Goal: Task Accomplishment & Management: Manage account settings

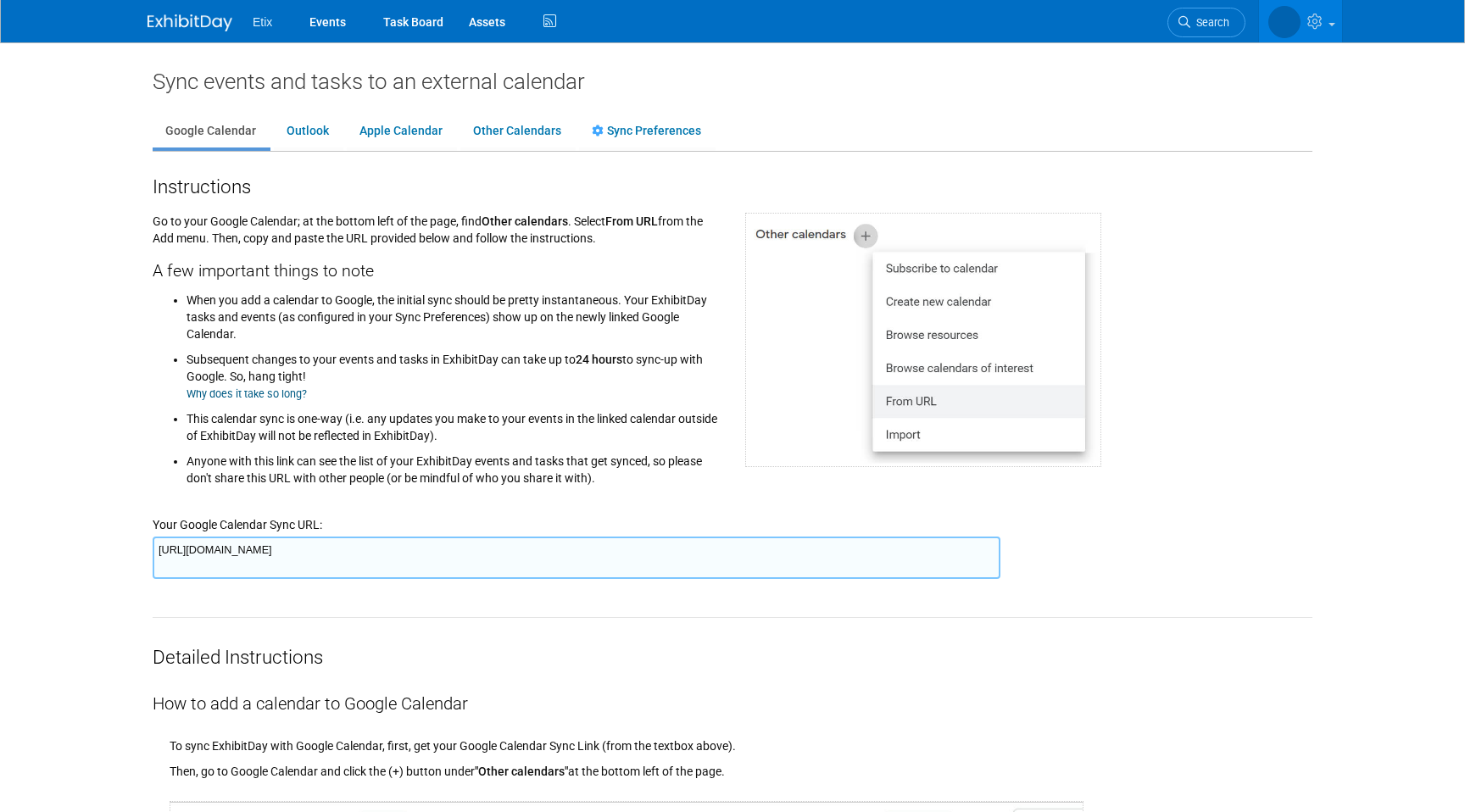
click at [159, 378] on ul "When you add a calendar to Google, the initial sync should be pretty instantane…" at bounding box center [436, 386] width 567 height 199
click at [316, 16] on link "Events" at bounding box center [327, 21] width 62 height 43
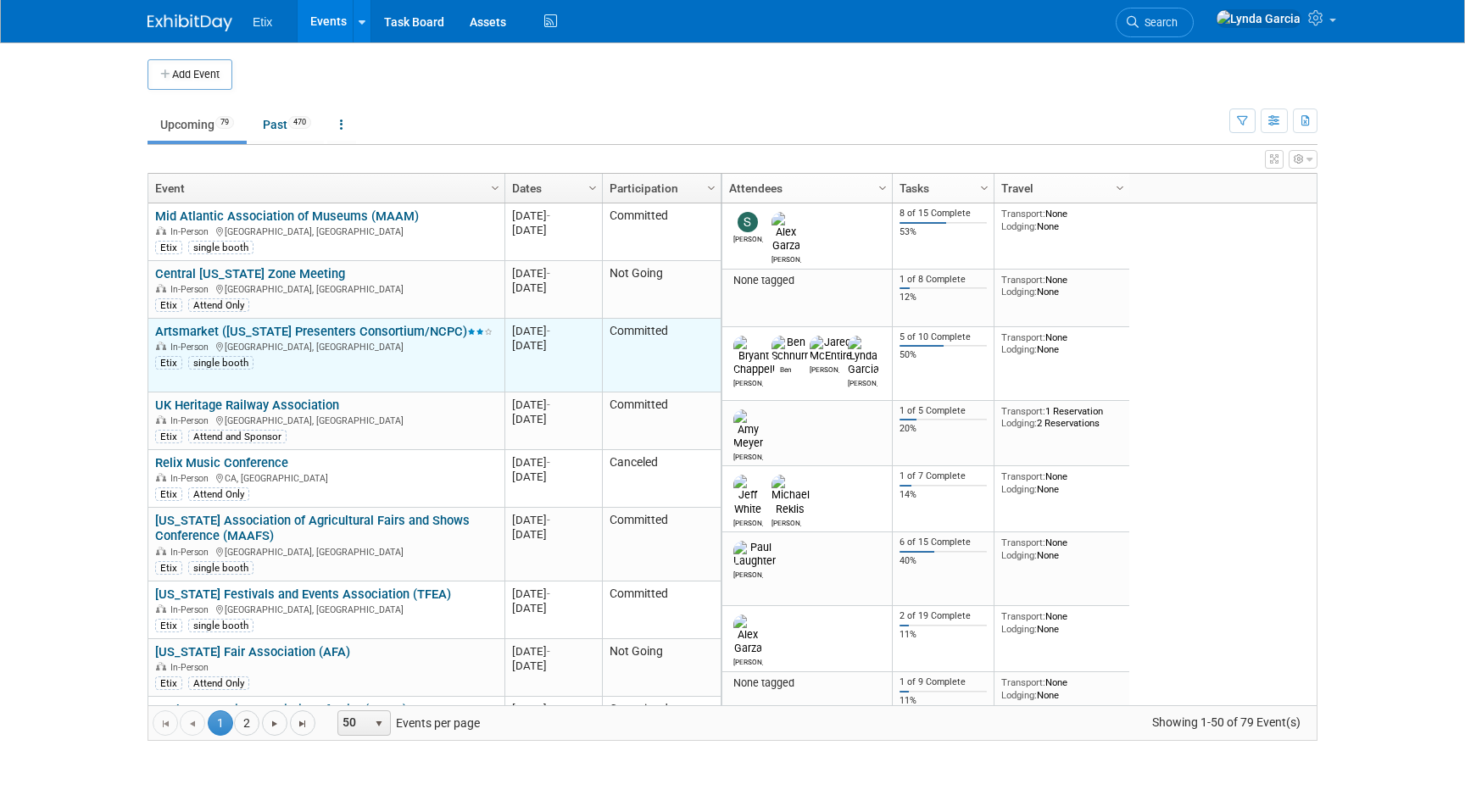
click at [356, 331] on link "Artsmarket ([US_STATE] Presenters Consortium/NCPC)" at bounding box center [324, 331] width 337 height 15
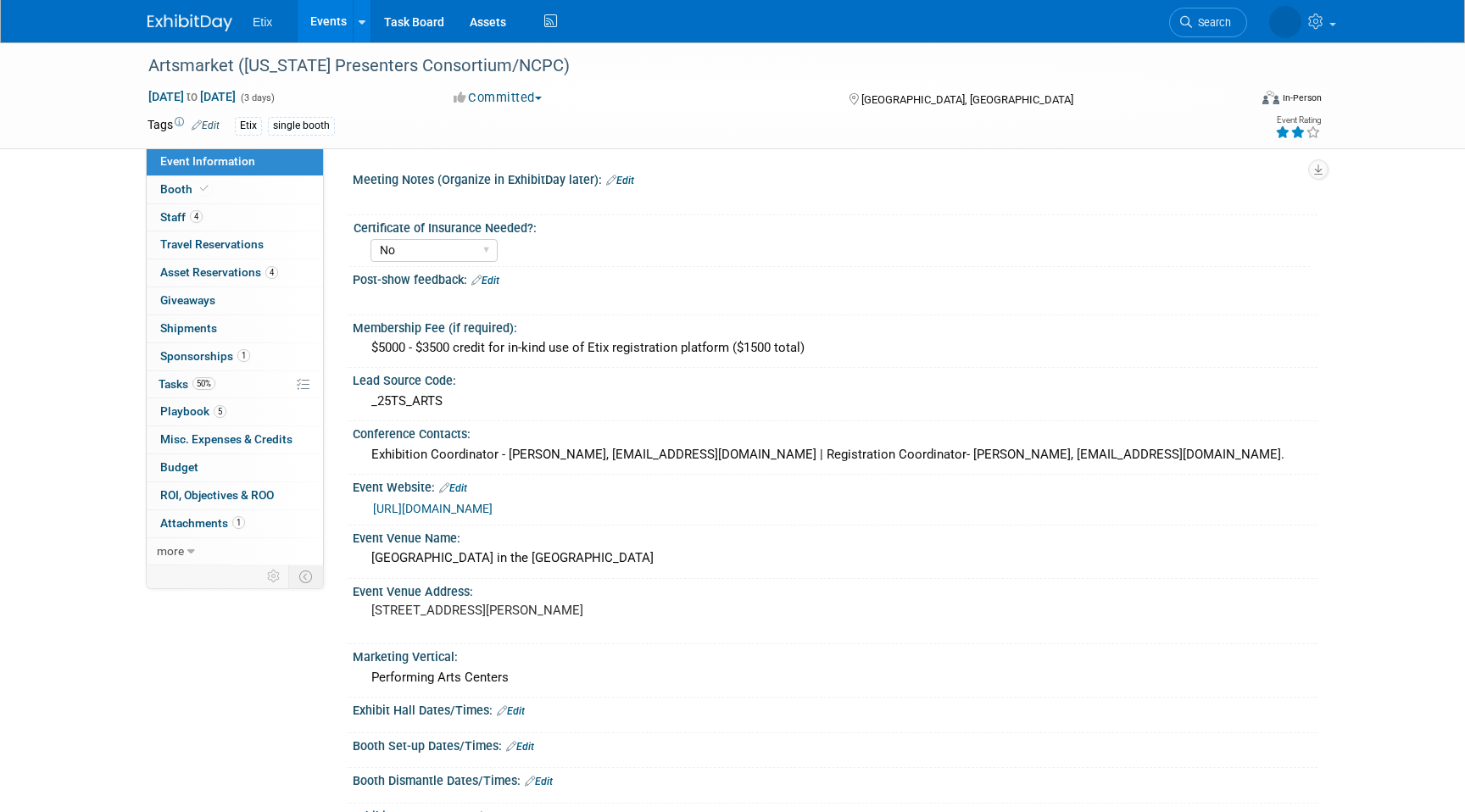
select select "No"
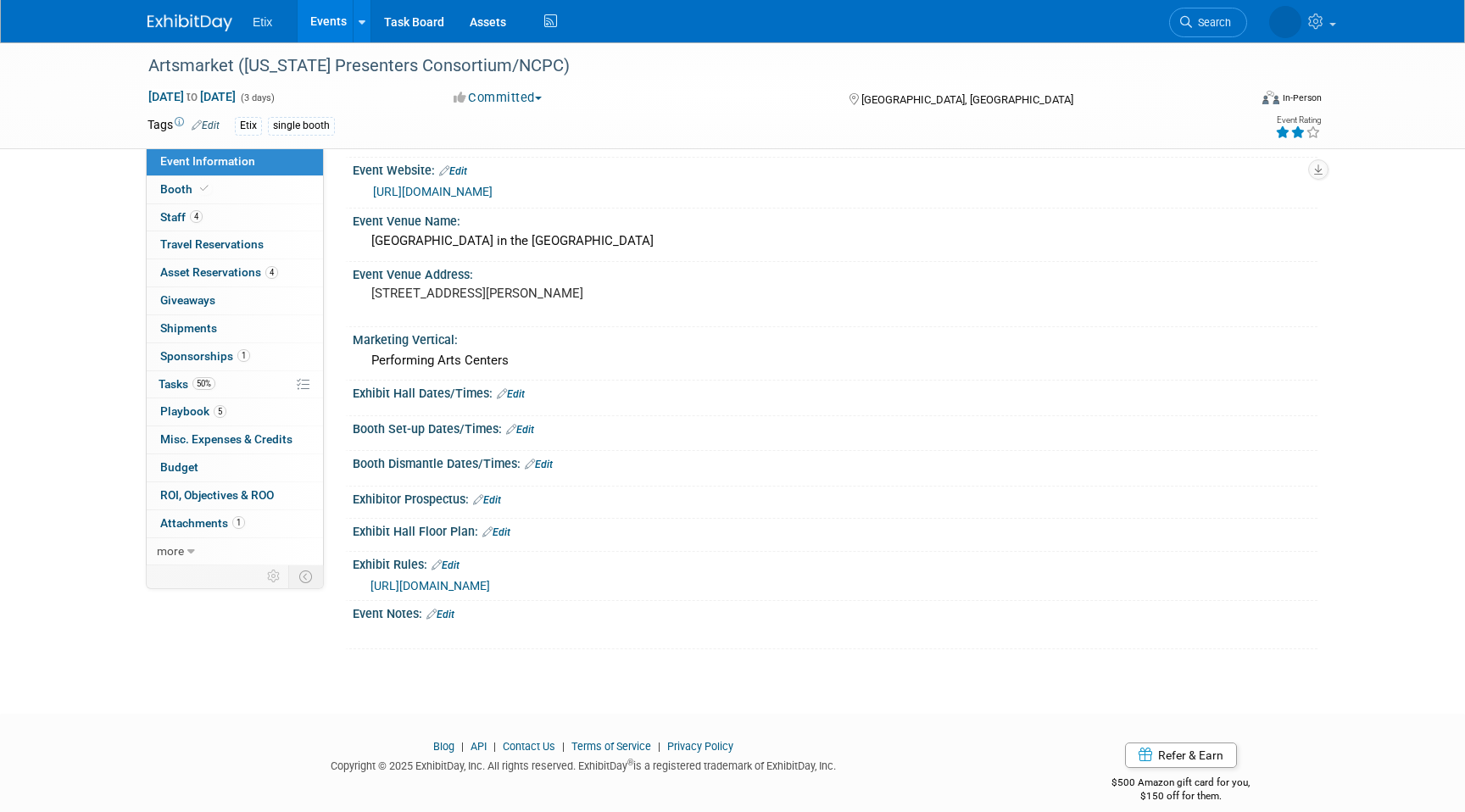
scroll to position [336, 0]
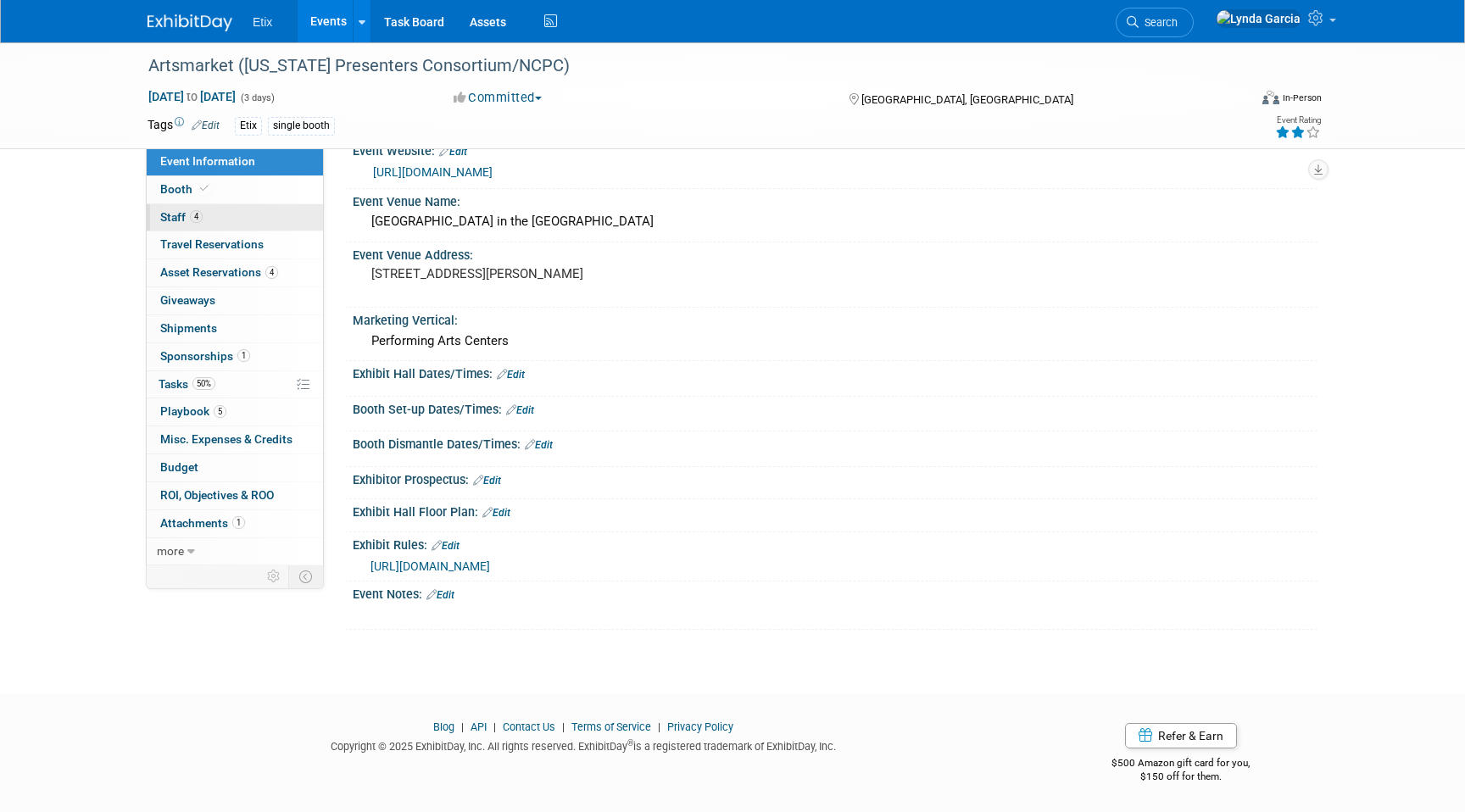
click at [186, 217] on span "Staff 4" at bounding box center [181, 216] width 43 height 14
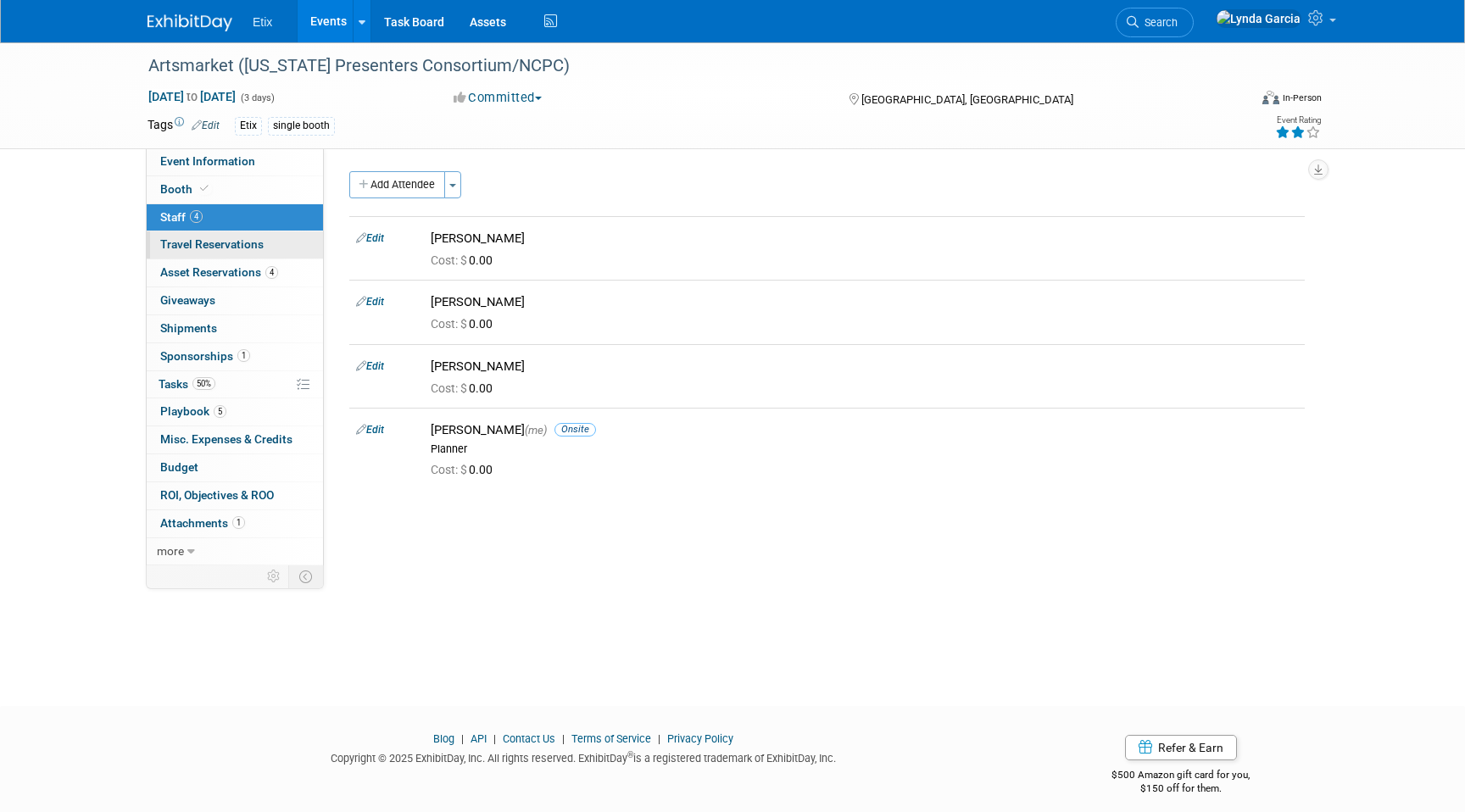
click at [193, 238] on span "Travel Reservations 0" at bounding box center [212, 244] width 104 height 14
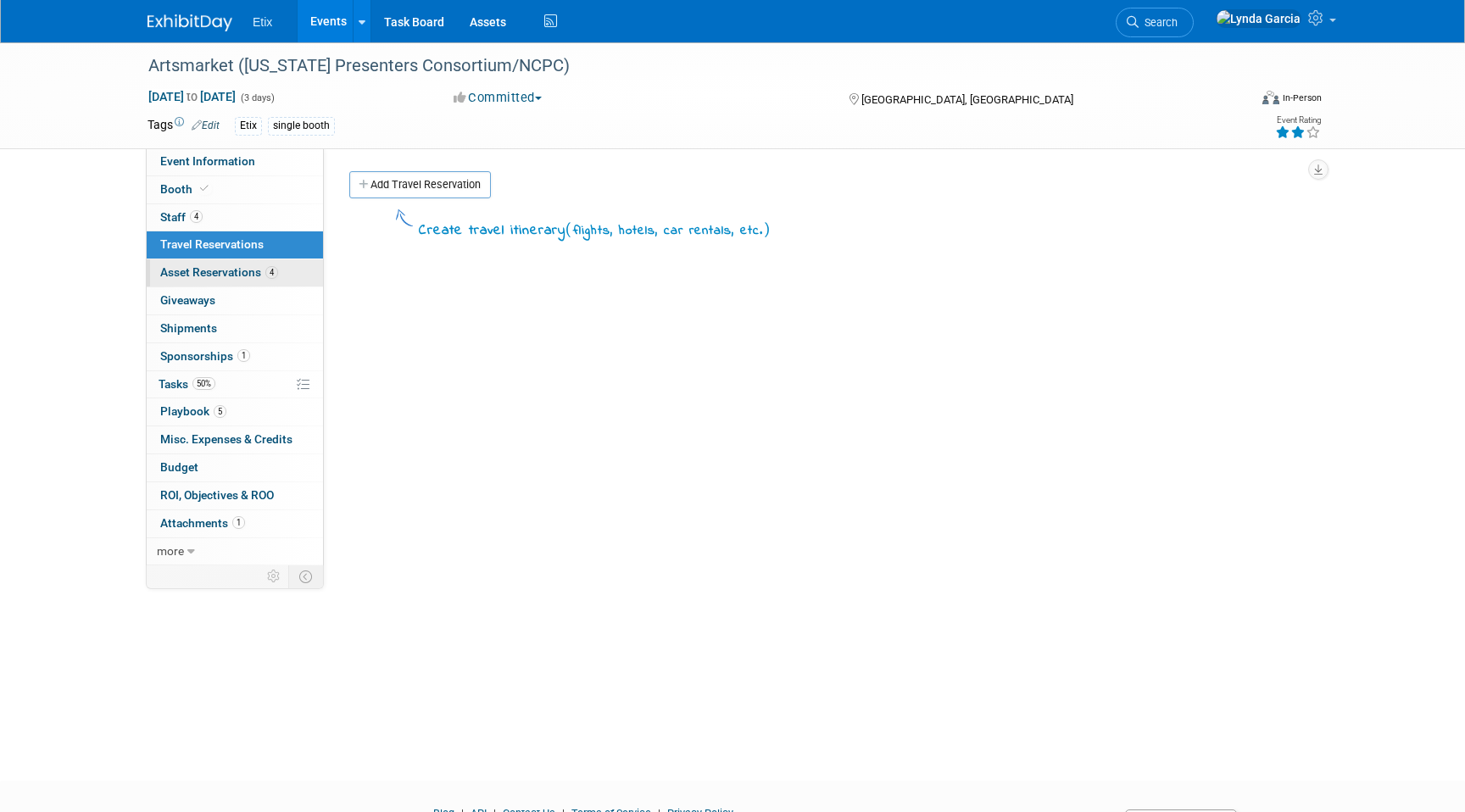
click at [197, 273] on span "Asset Reservations 4" at bounding box center [219, 272] width 118 height 14
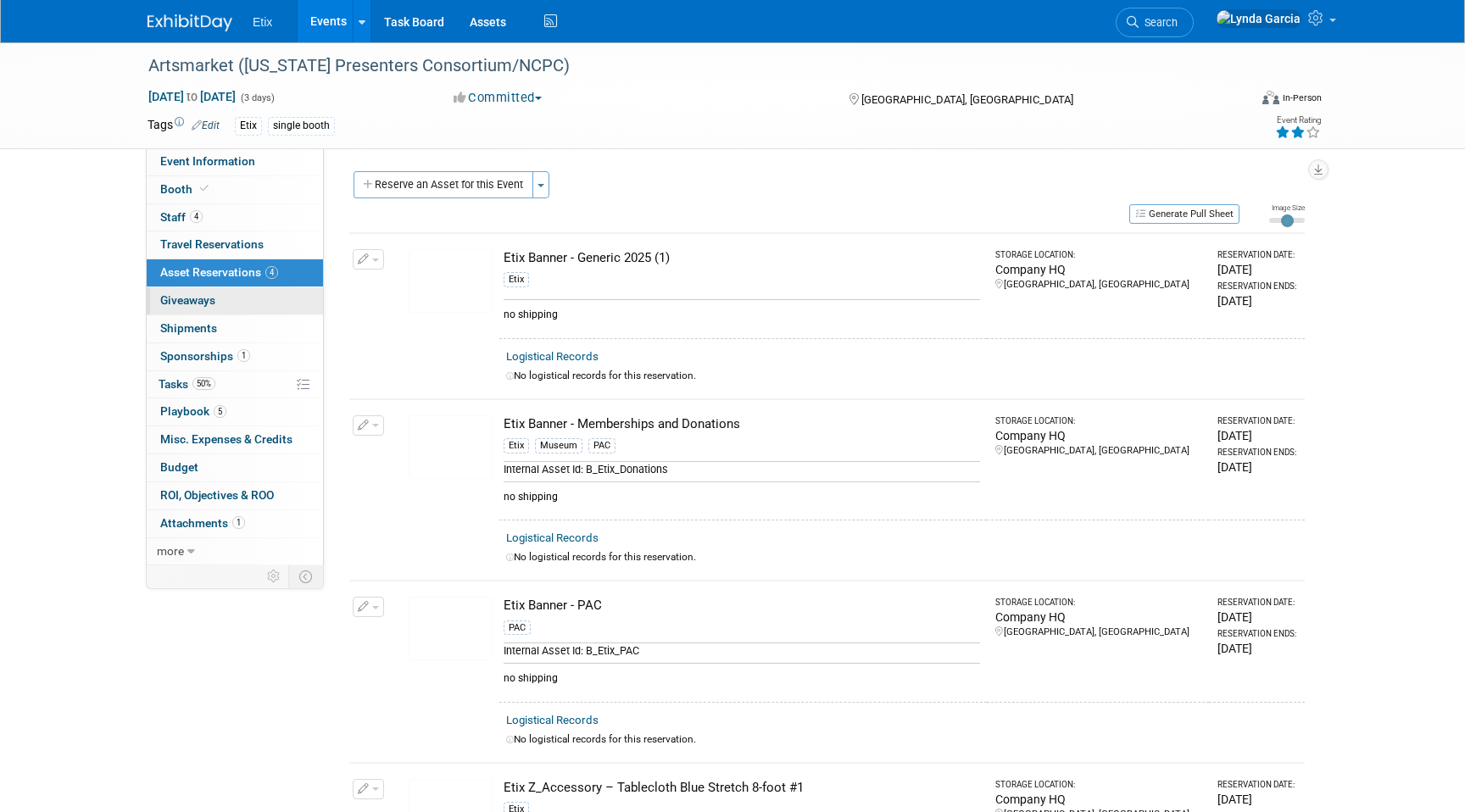
click at [196, 308] on link "0 Giveaways 0" at bounding box center [235, 301] width 176 height 27
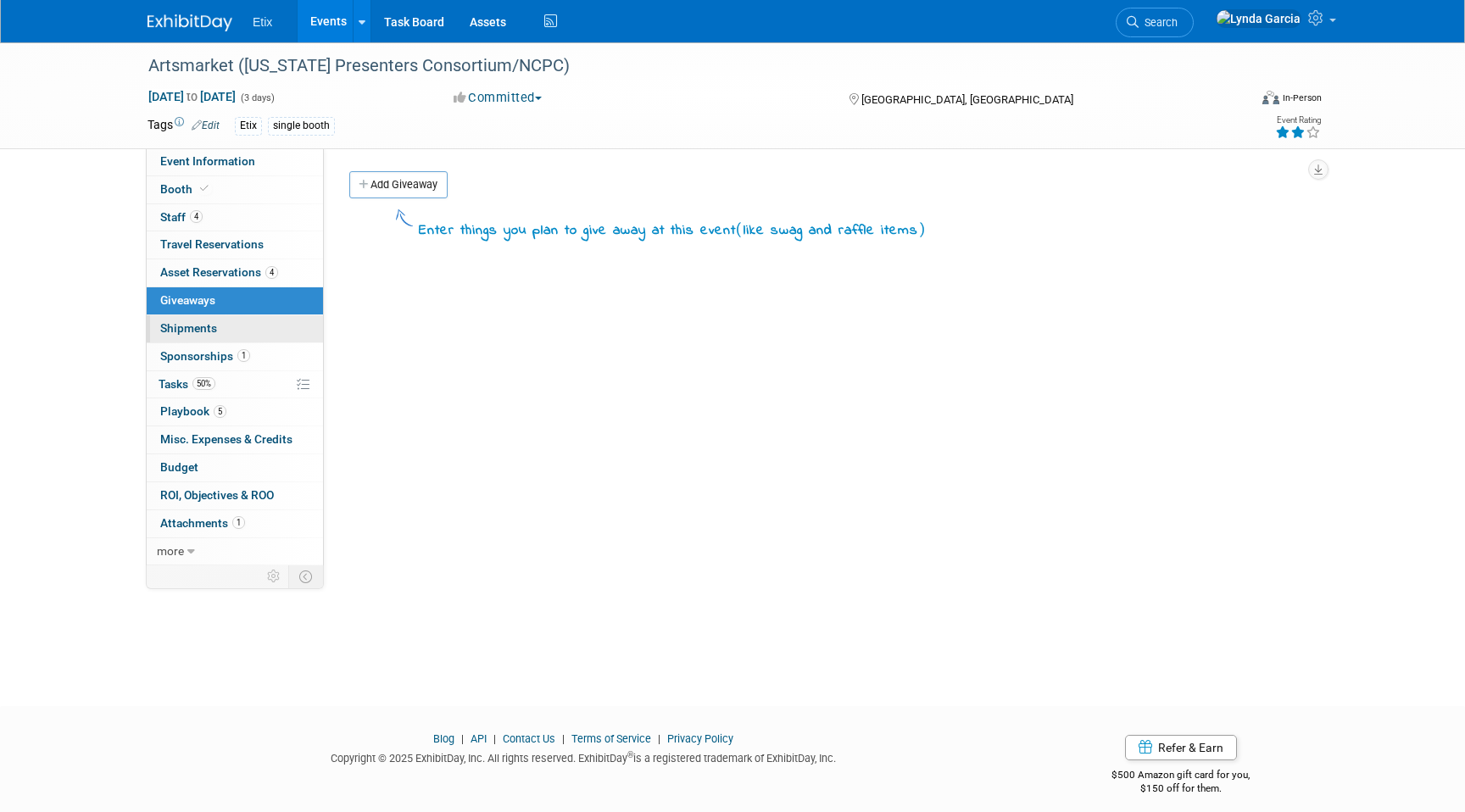
click at [196, 332] on span "Shipments 0" at bounding box center [188, 327] width 56 height 14
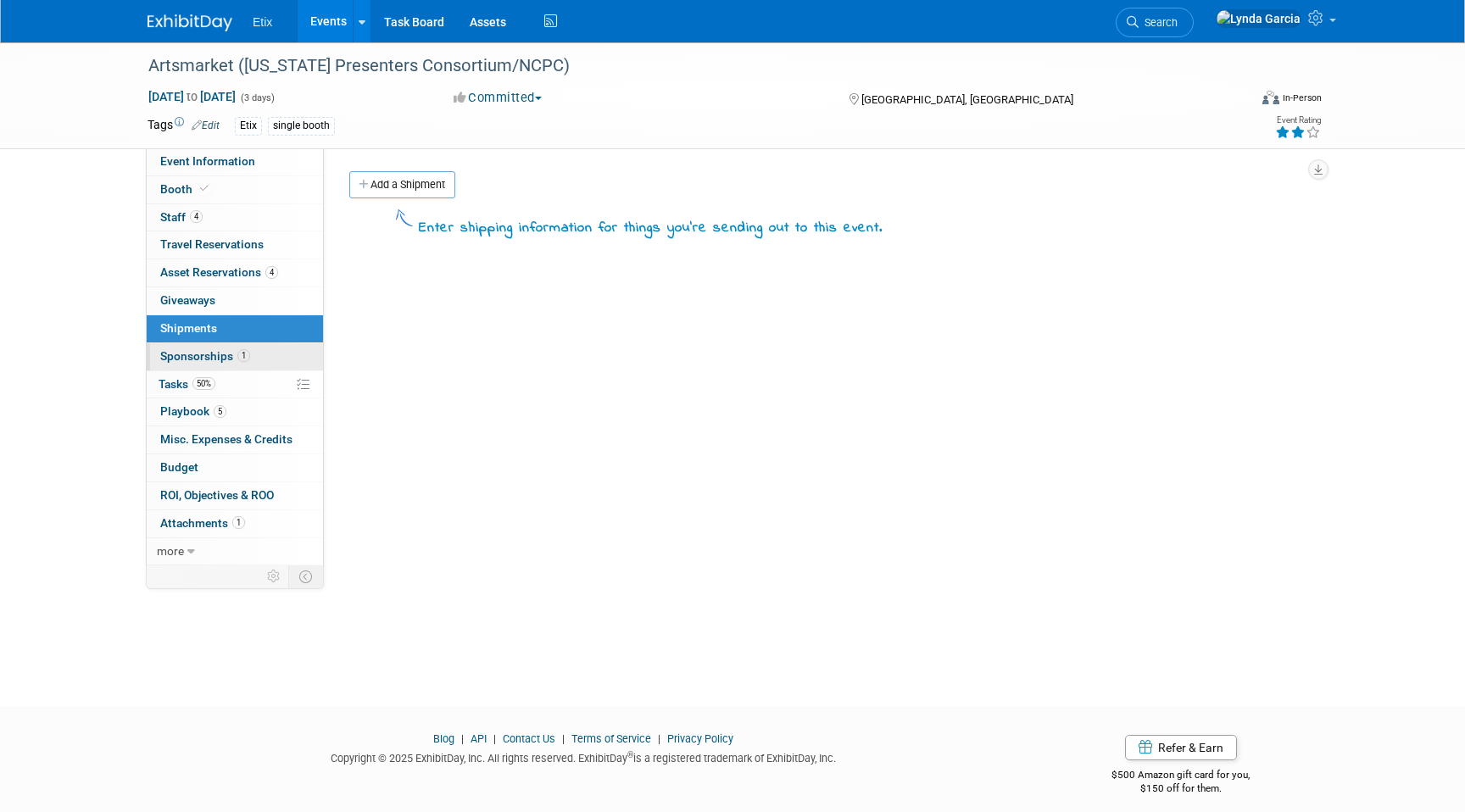
click at [198, 359] on span "Sponsorships 1" at bounding box center [205, 356] width 90 height 14
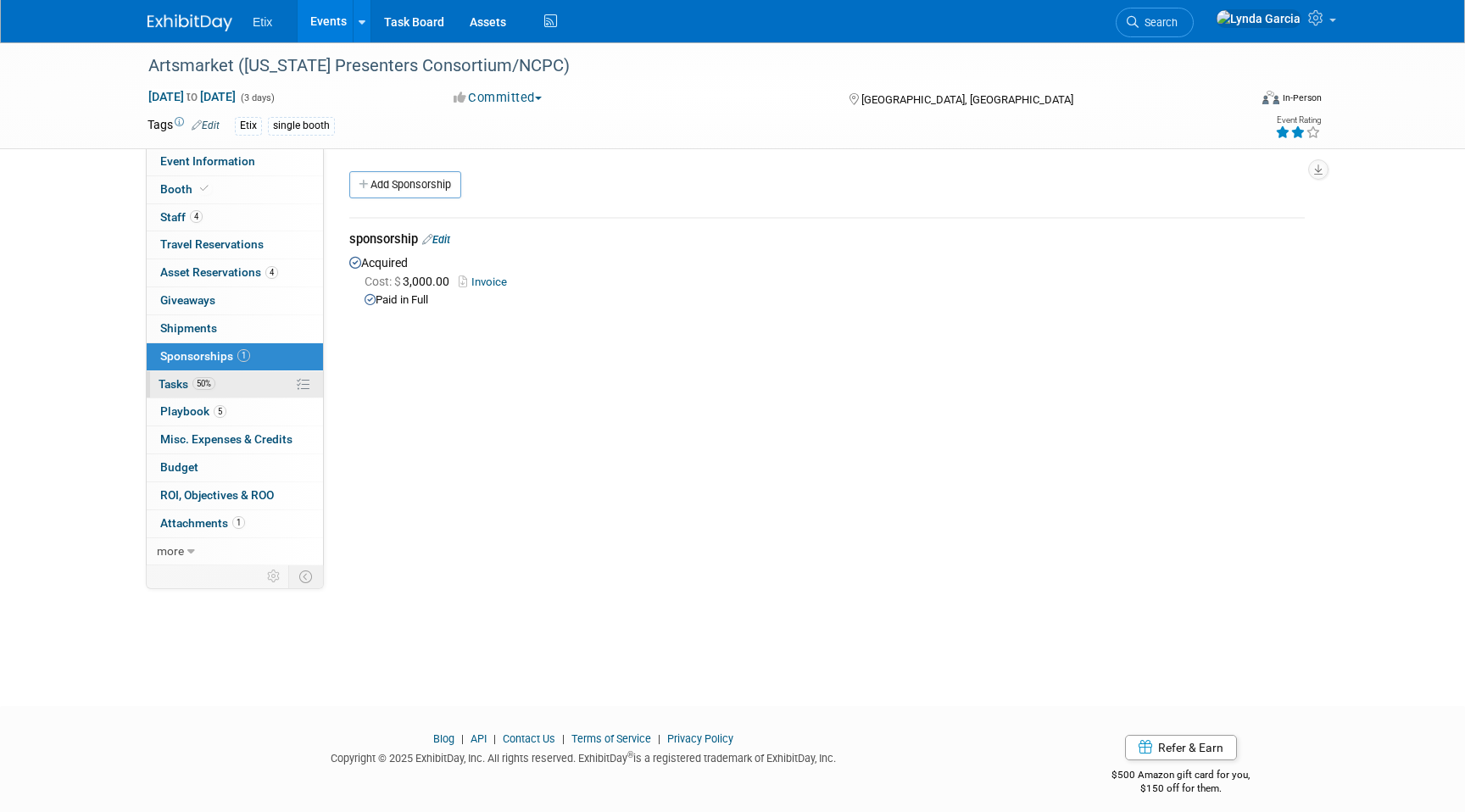
click at [199, 382] on span "50%" at bounding box center [204, 384] width 23 height 13
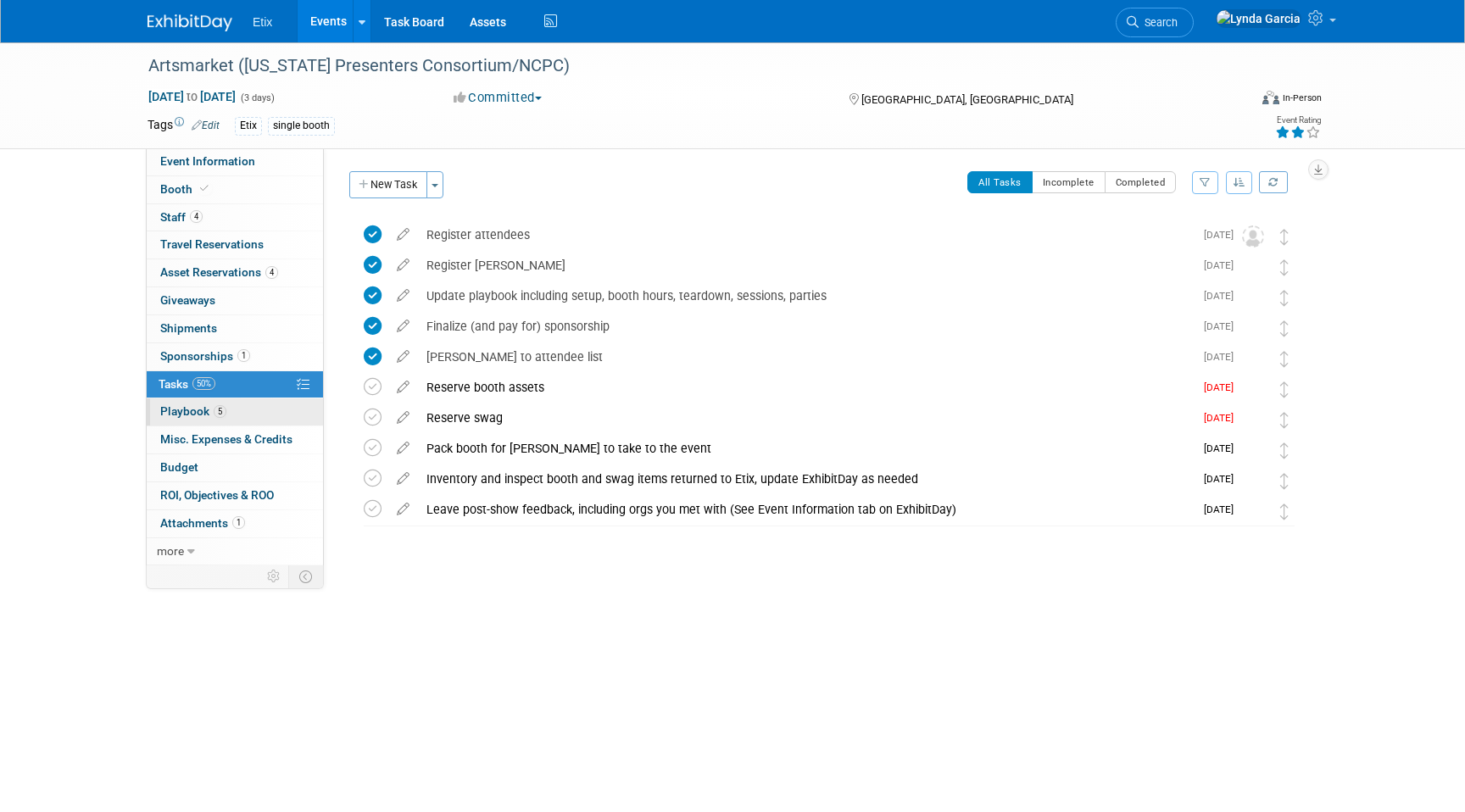
click at [181, 408] on span "Playbook 5" at bounding box center [193, 411] width 66 height 14
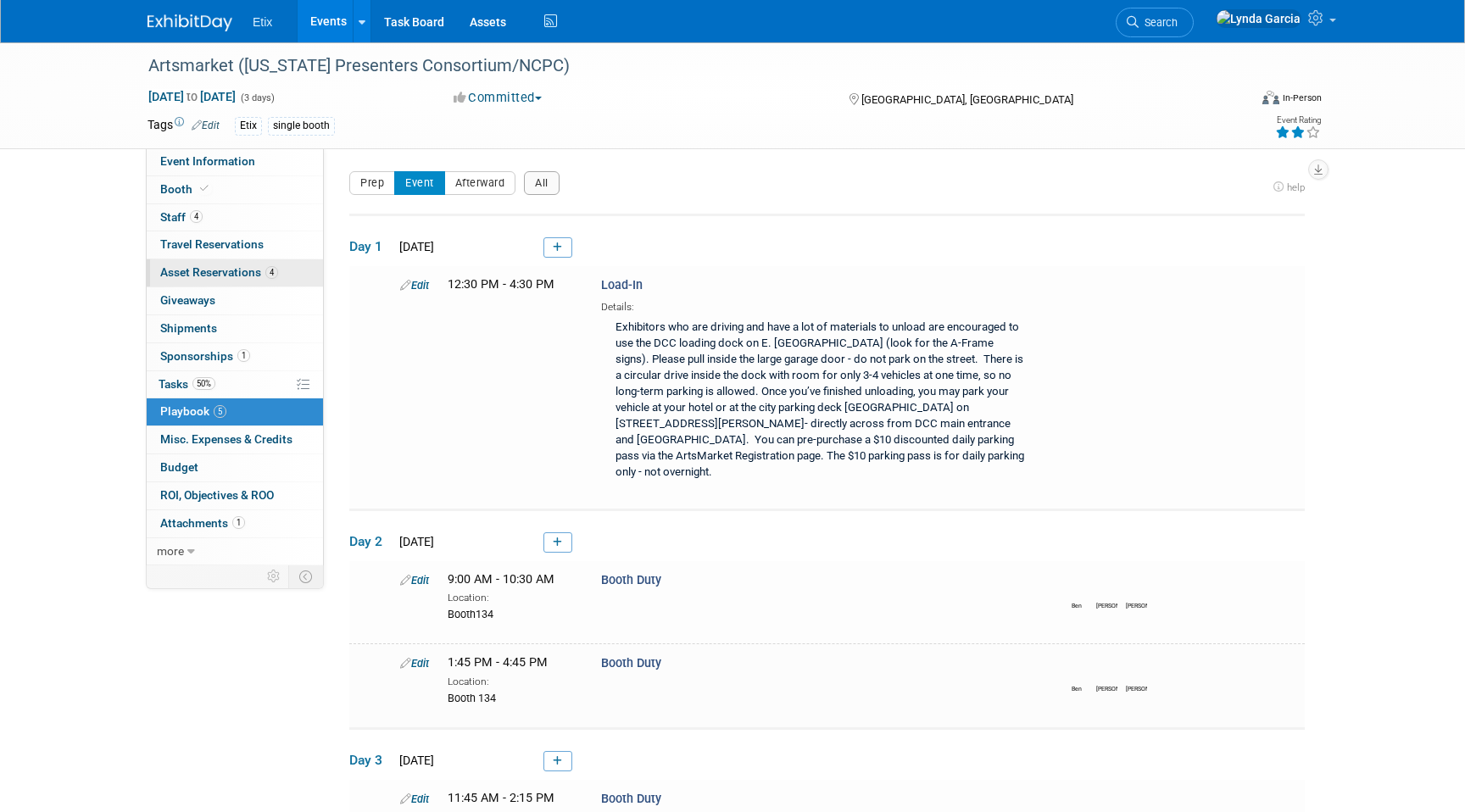
click at [196, 266] on span "Asset Reservations 4" at bounding box center [219, 272] width 118 height 14
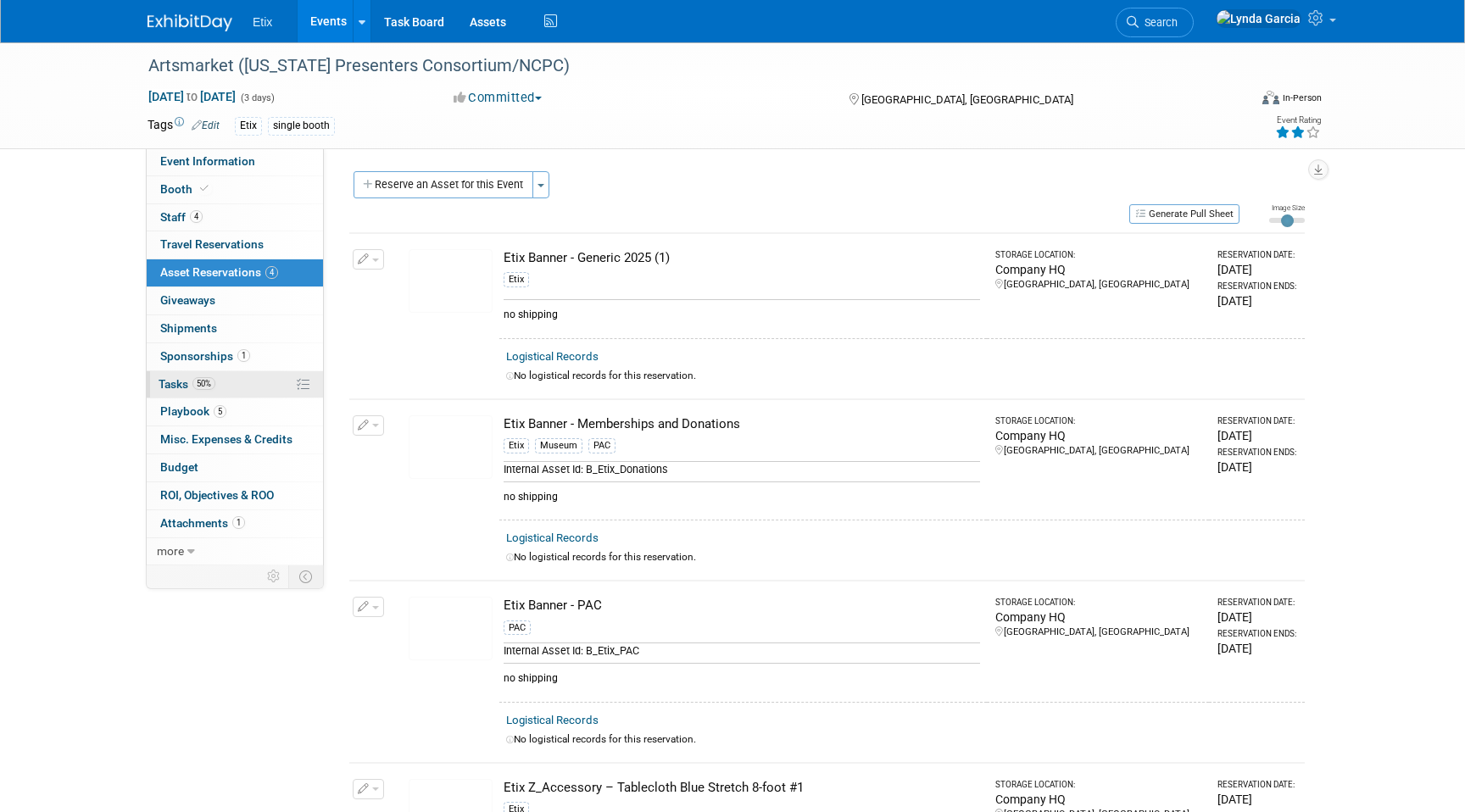
click at [172, 386] on span "Tasks 50%" at bounding box center [186, 384] width 56 height 14
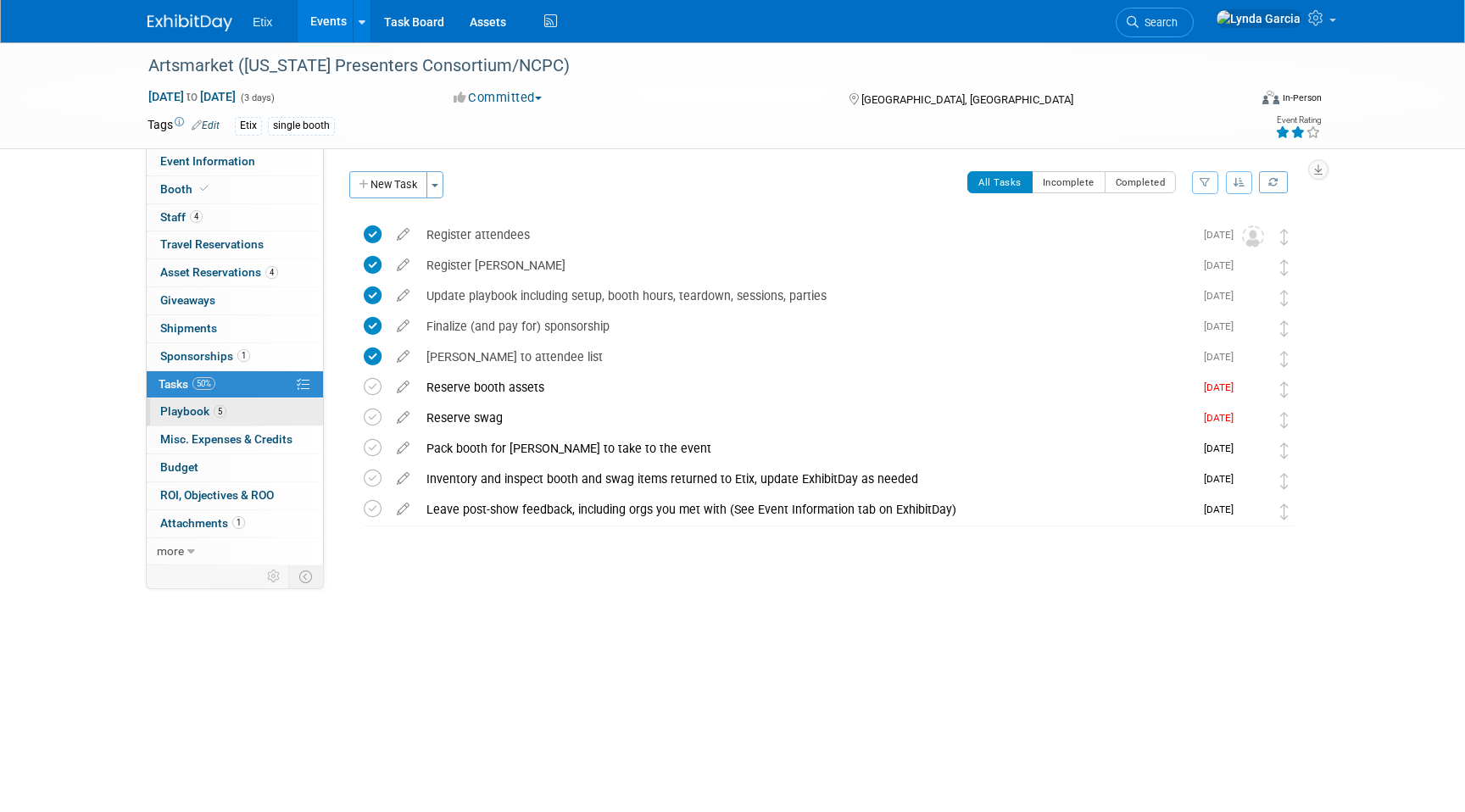
click at [175, 415] on span "Playbook 5" at bounding box center [193, 411] width 66 height 14
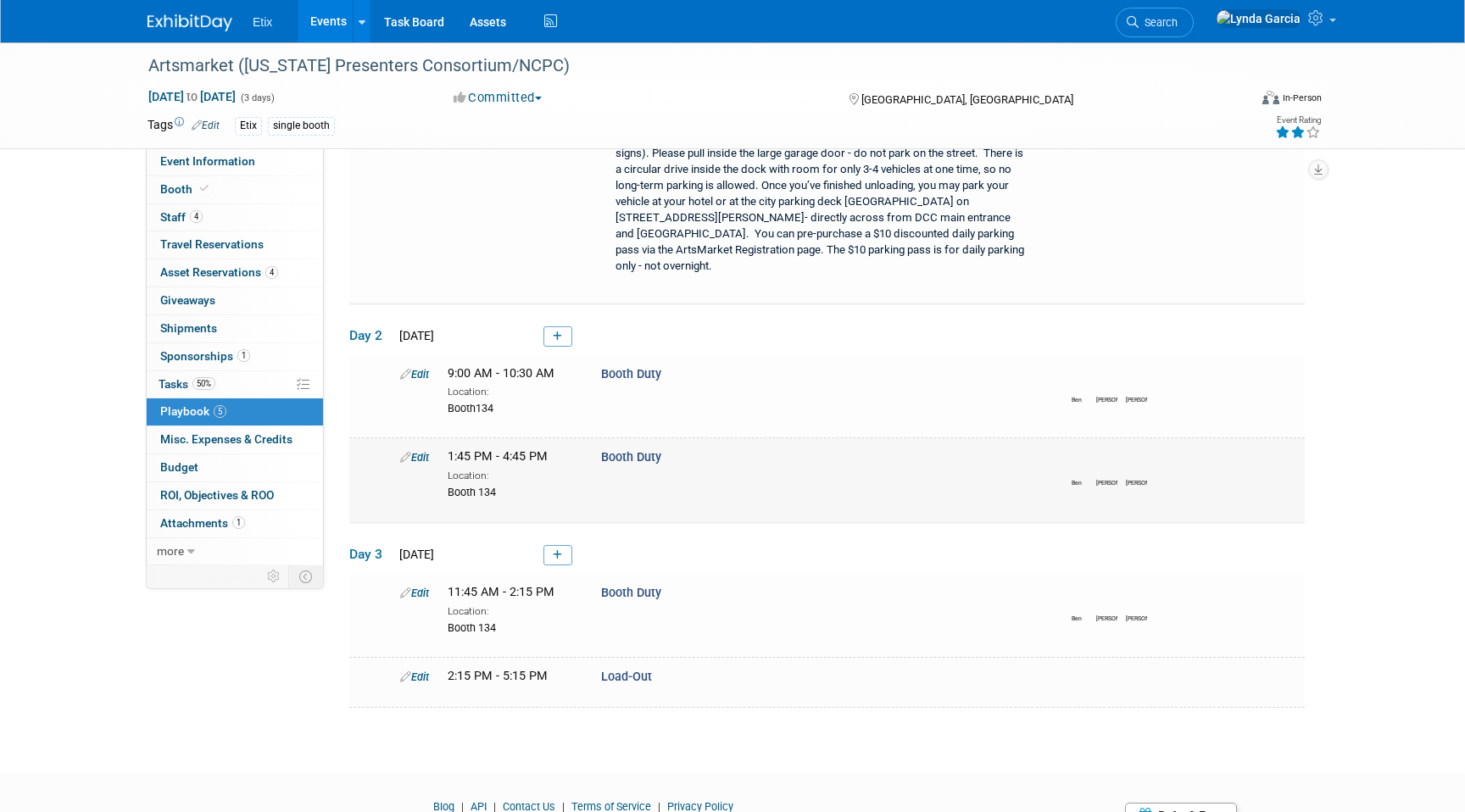
scroll to position [213, 0]
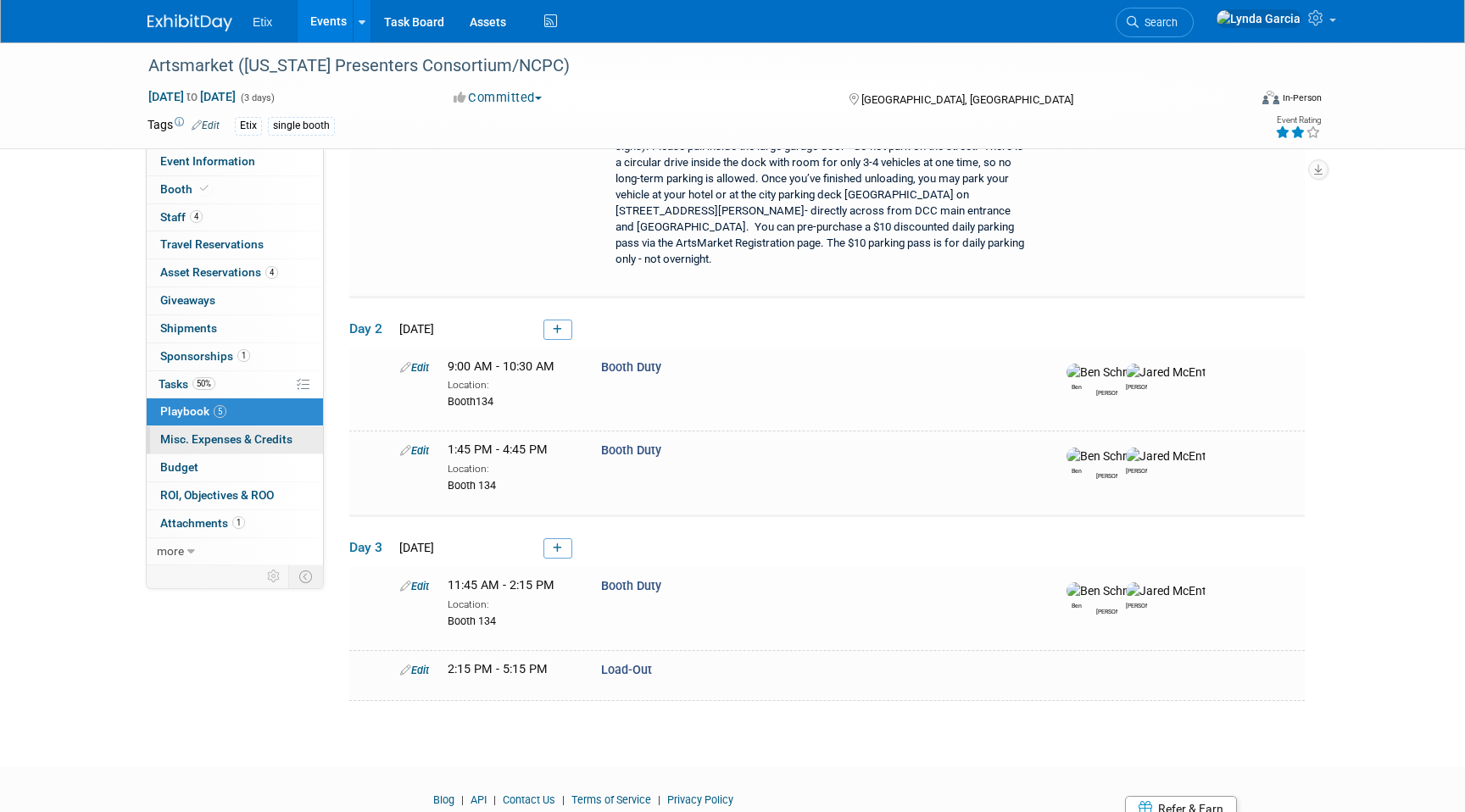
click at [263, 443] on span "Misc. Expenses & Credits 0" at bounding box center [226, 438] width 132 height 14
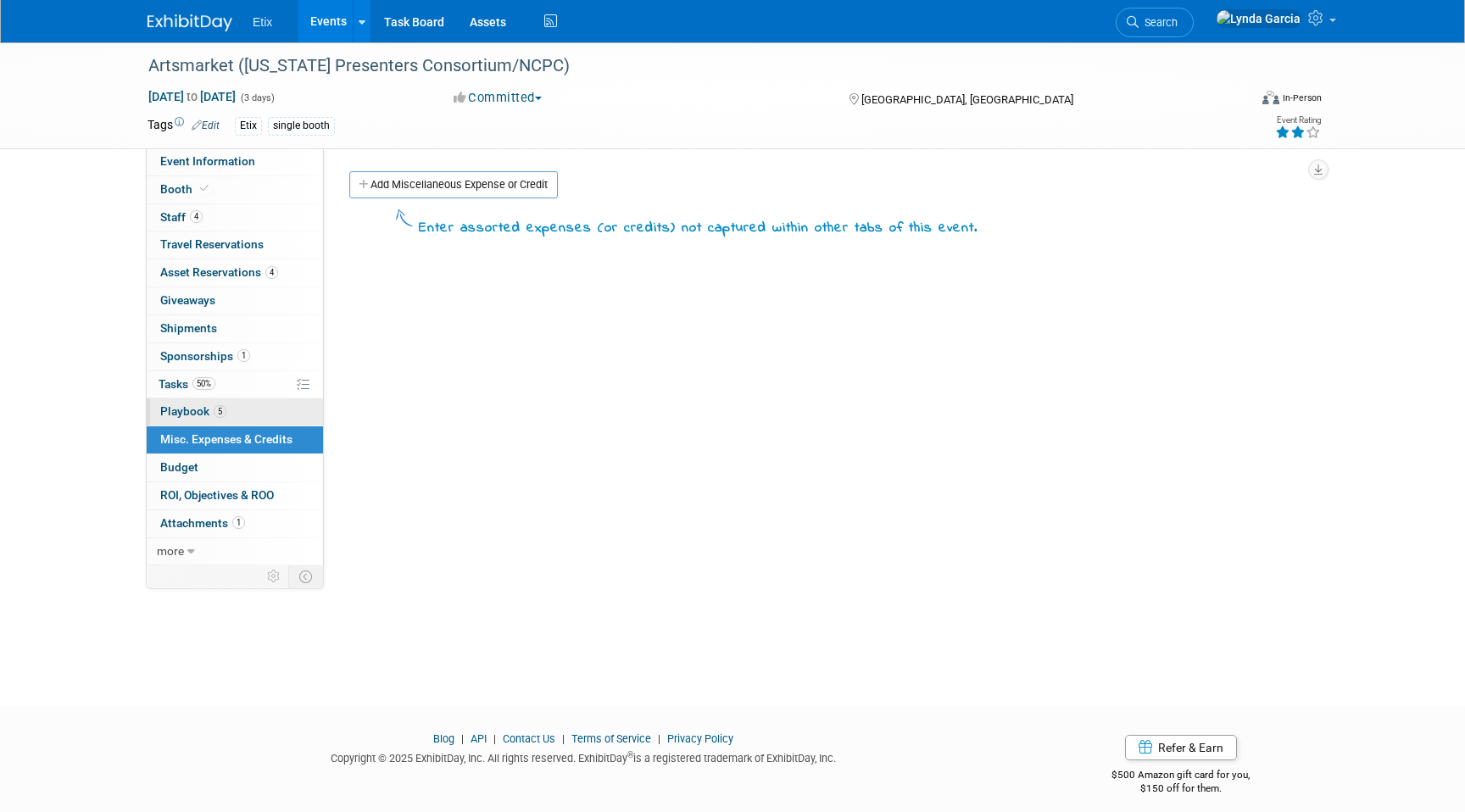
click at [228, 413] on link "5 Playbook 5" at bounding box center [235, 412] width 176 height 27
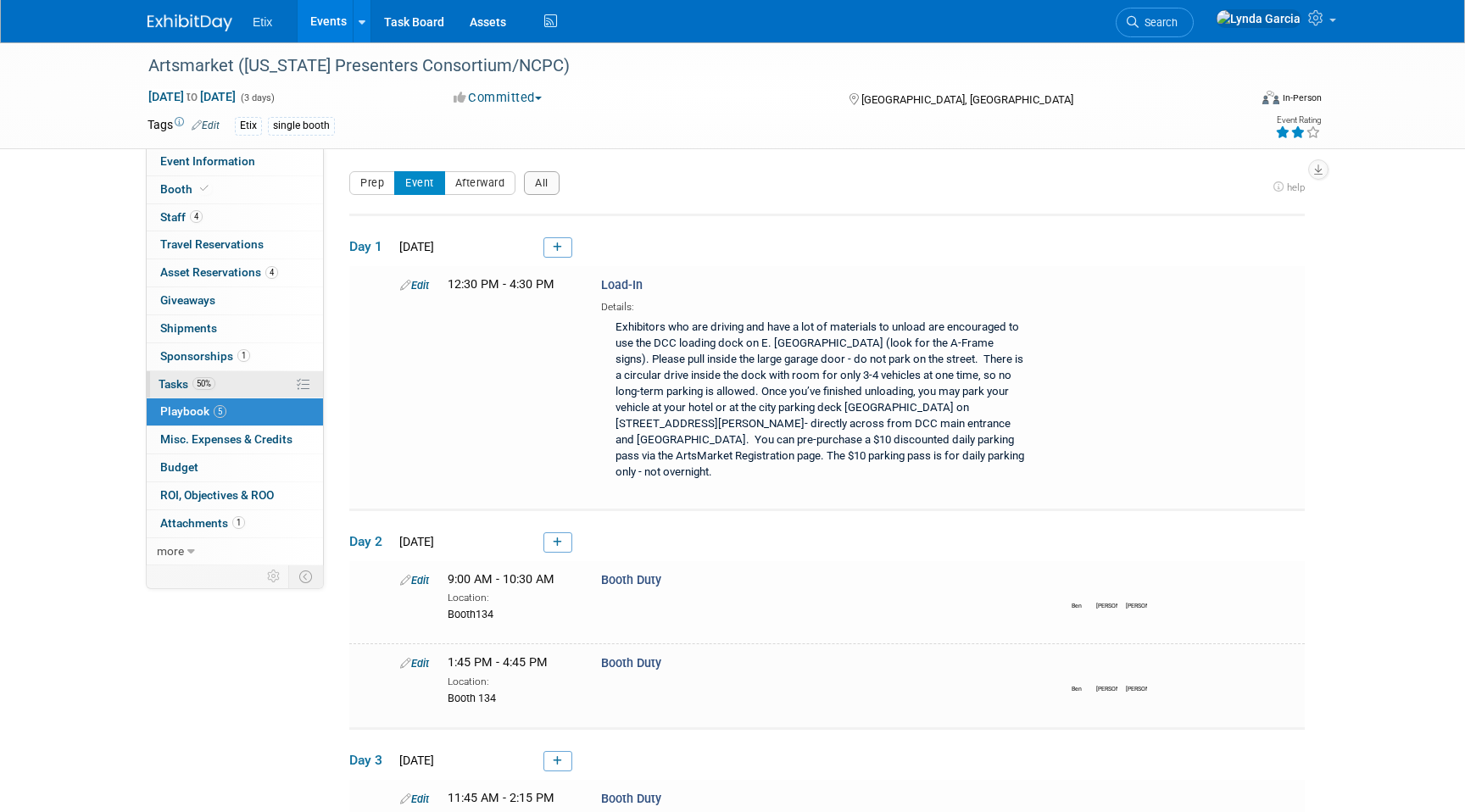
click at [220, 378] on link "50% Tasks 50%" at bounding box center [235, 385] width 176 height 27
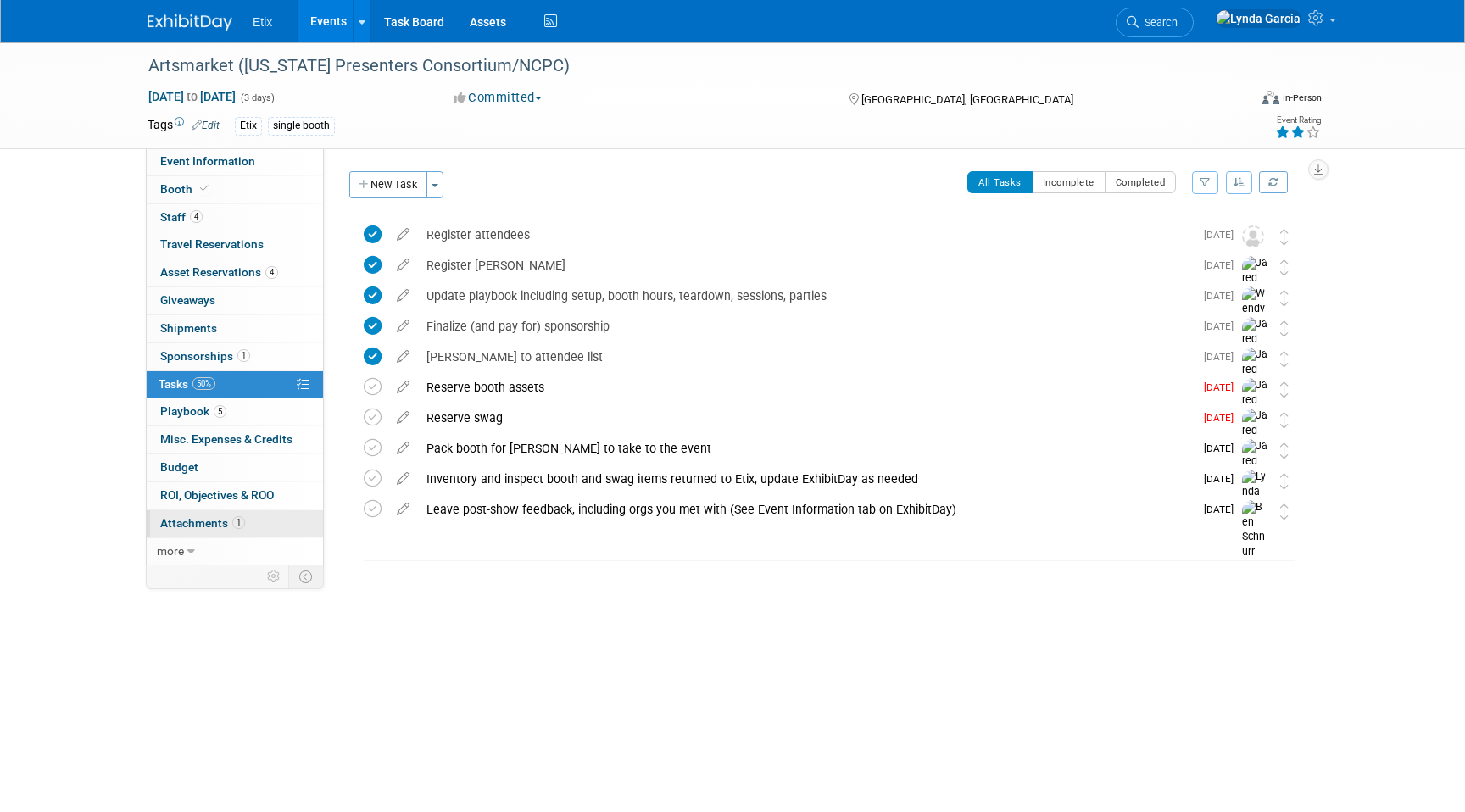
click at [265, 528] on link "1 Attachments 1" at bounding box center [235, 524] width 176 height 27
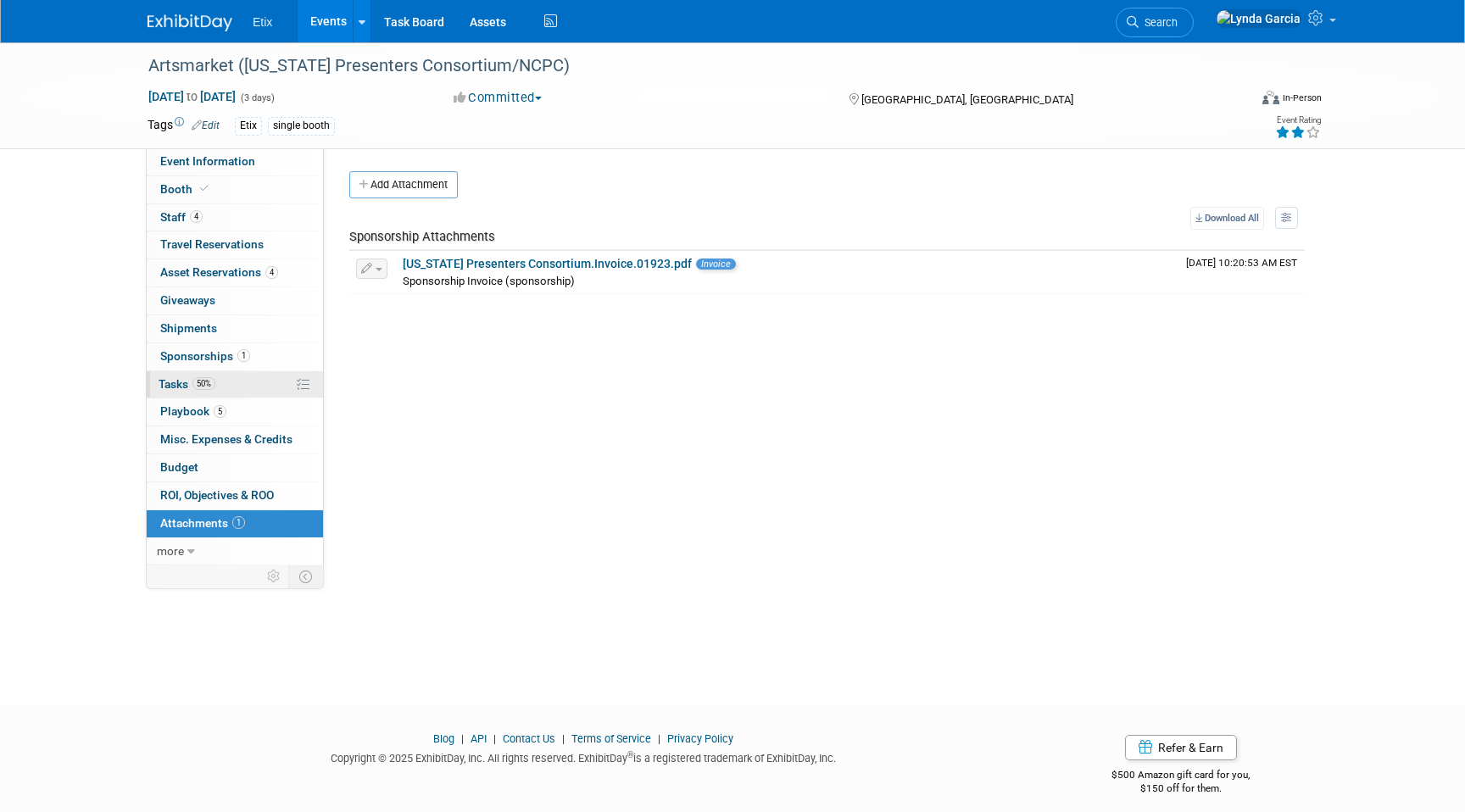
click at [228, 372] on link "50% Tasks 50%" at bounding box center [235, 385] width 176 height 27
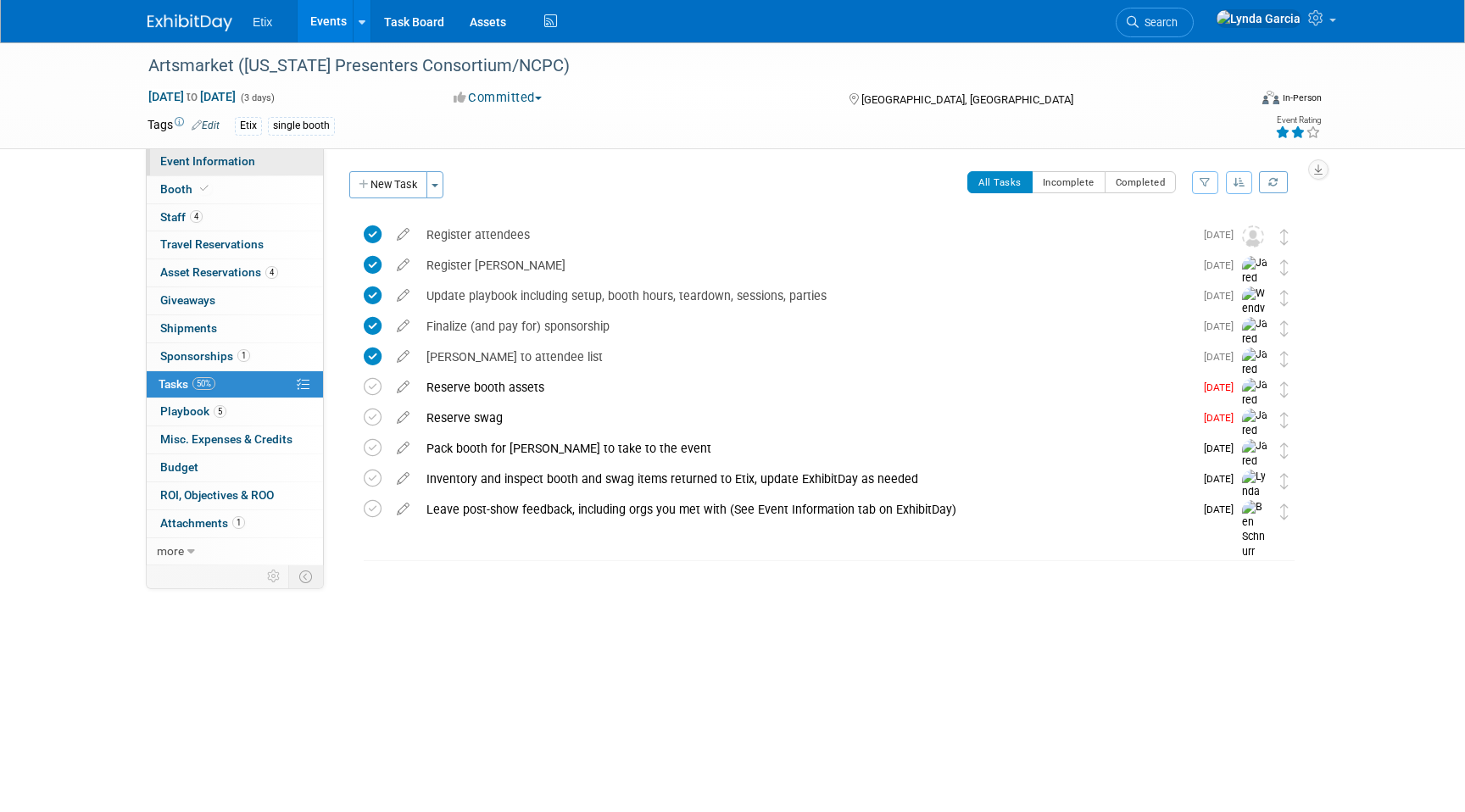
click at [248, 165] on span "Event Information" at bounding box center [207, 161] width 95 height 14
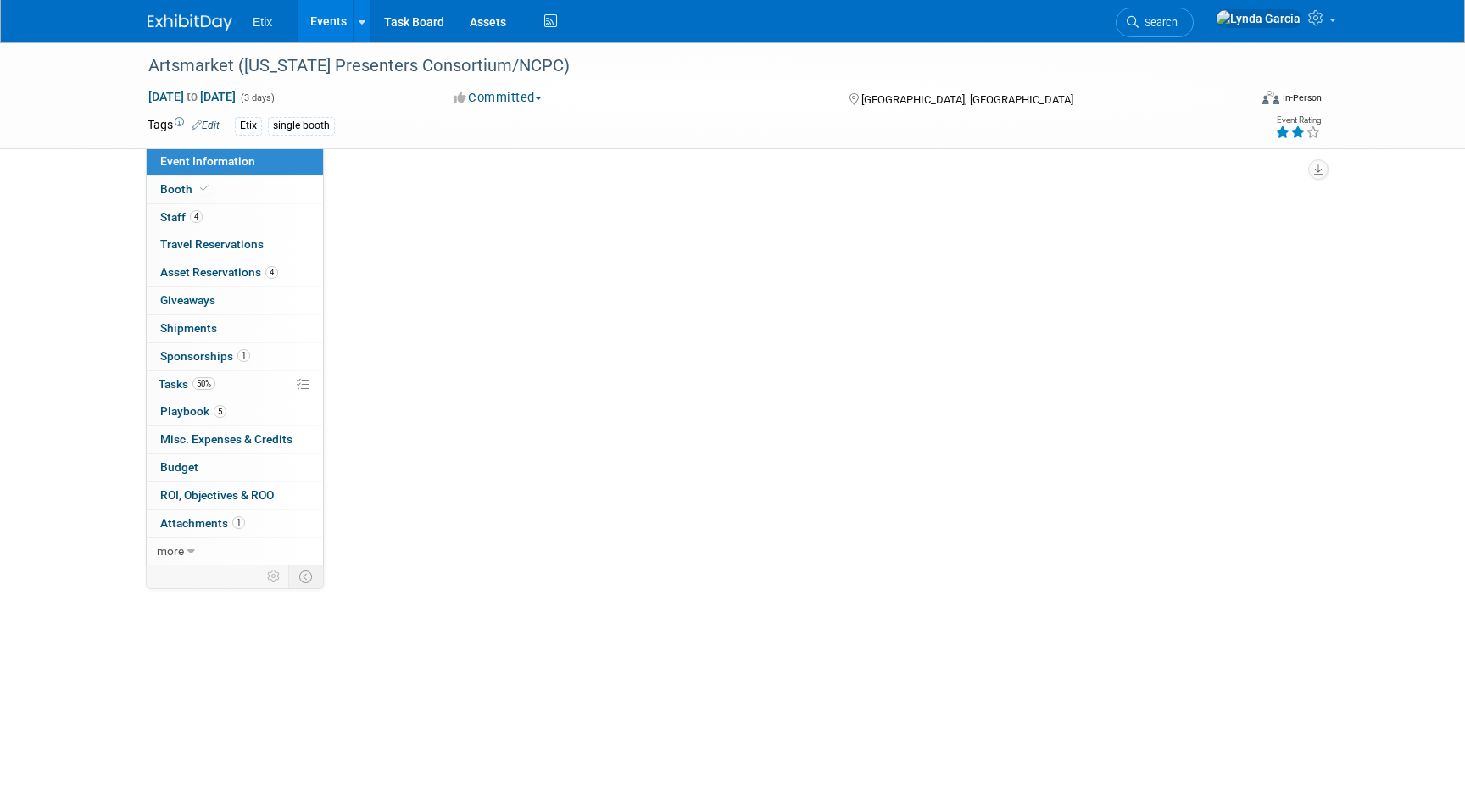
select select "No"
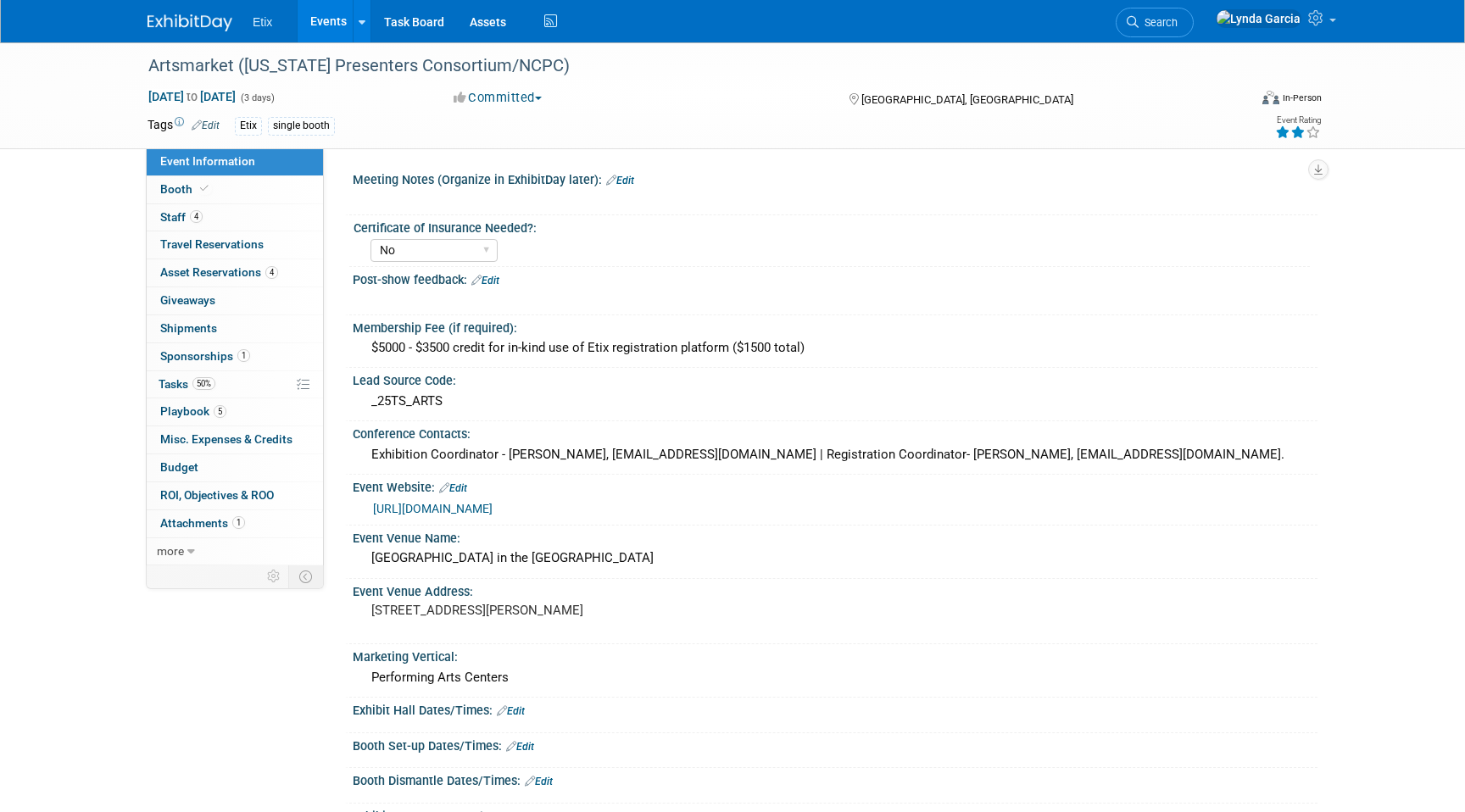
click at [325, 36] on link "Events" at bounding box center [328, 21] width 62 height 43
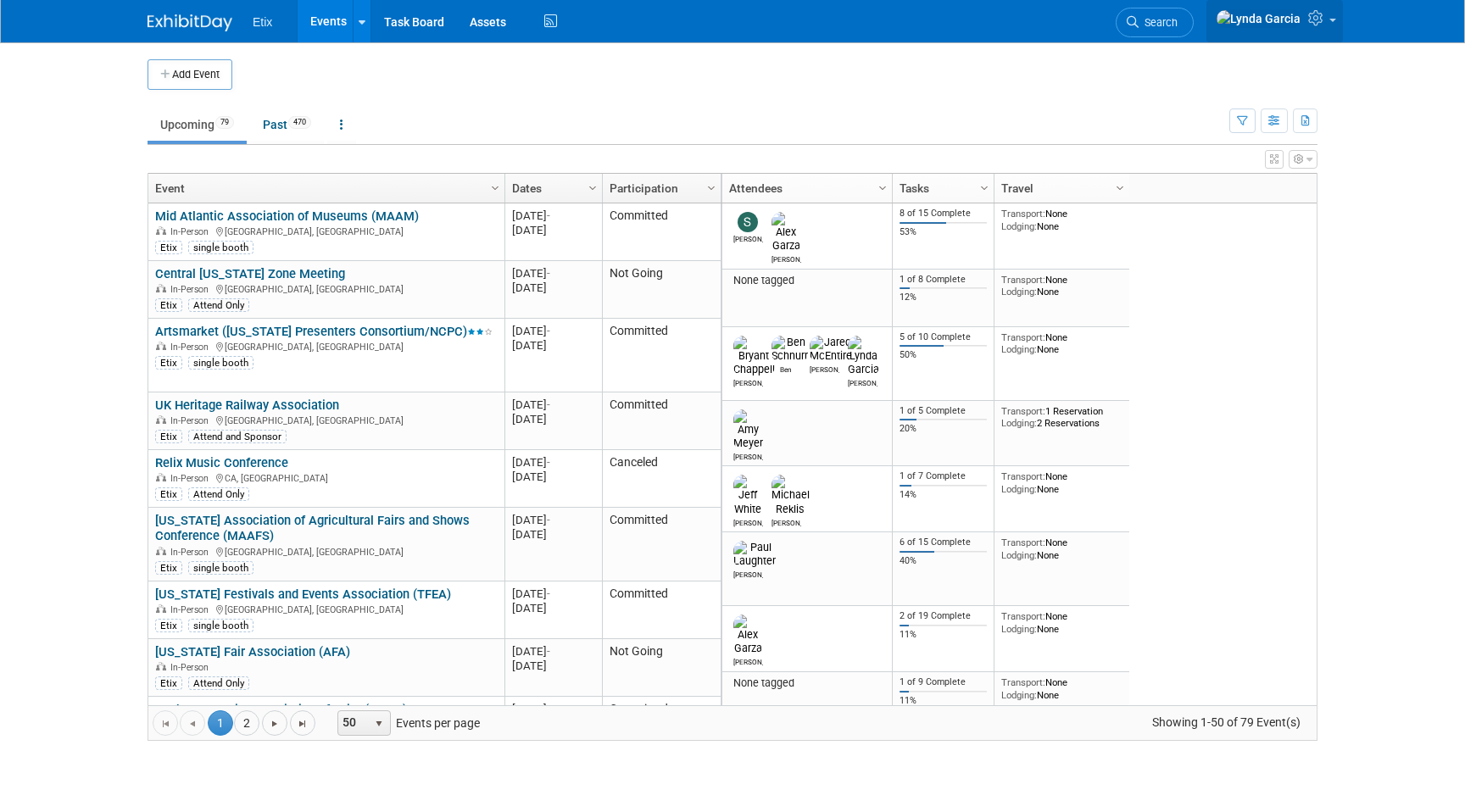
click at [1285, 25] on img at bounding box center [1259, 18] width 85 height 19
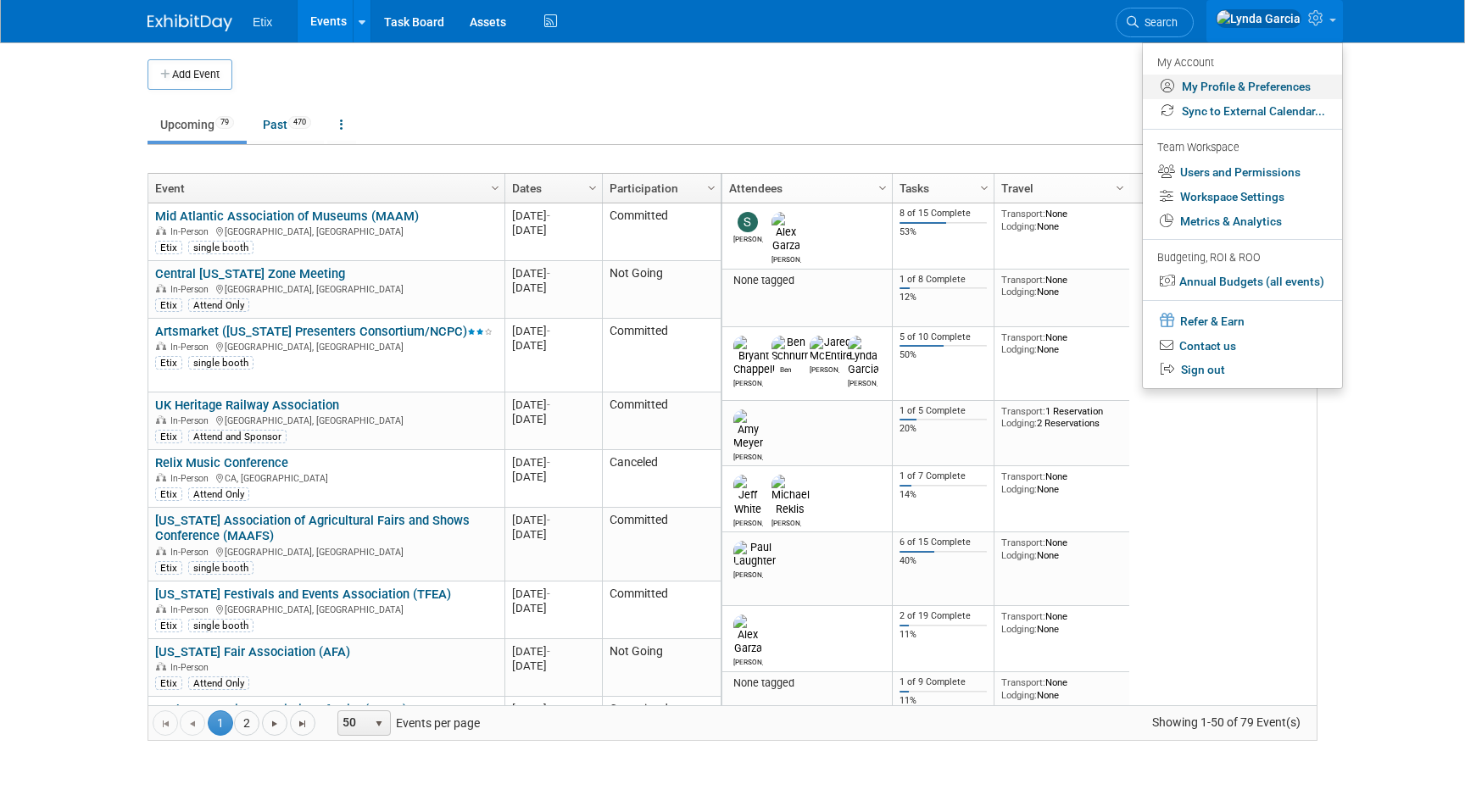
click at [1255, 89] on link "My Profile & Preferences" at bounding box center [1241, 86] width 199 height 25
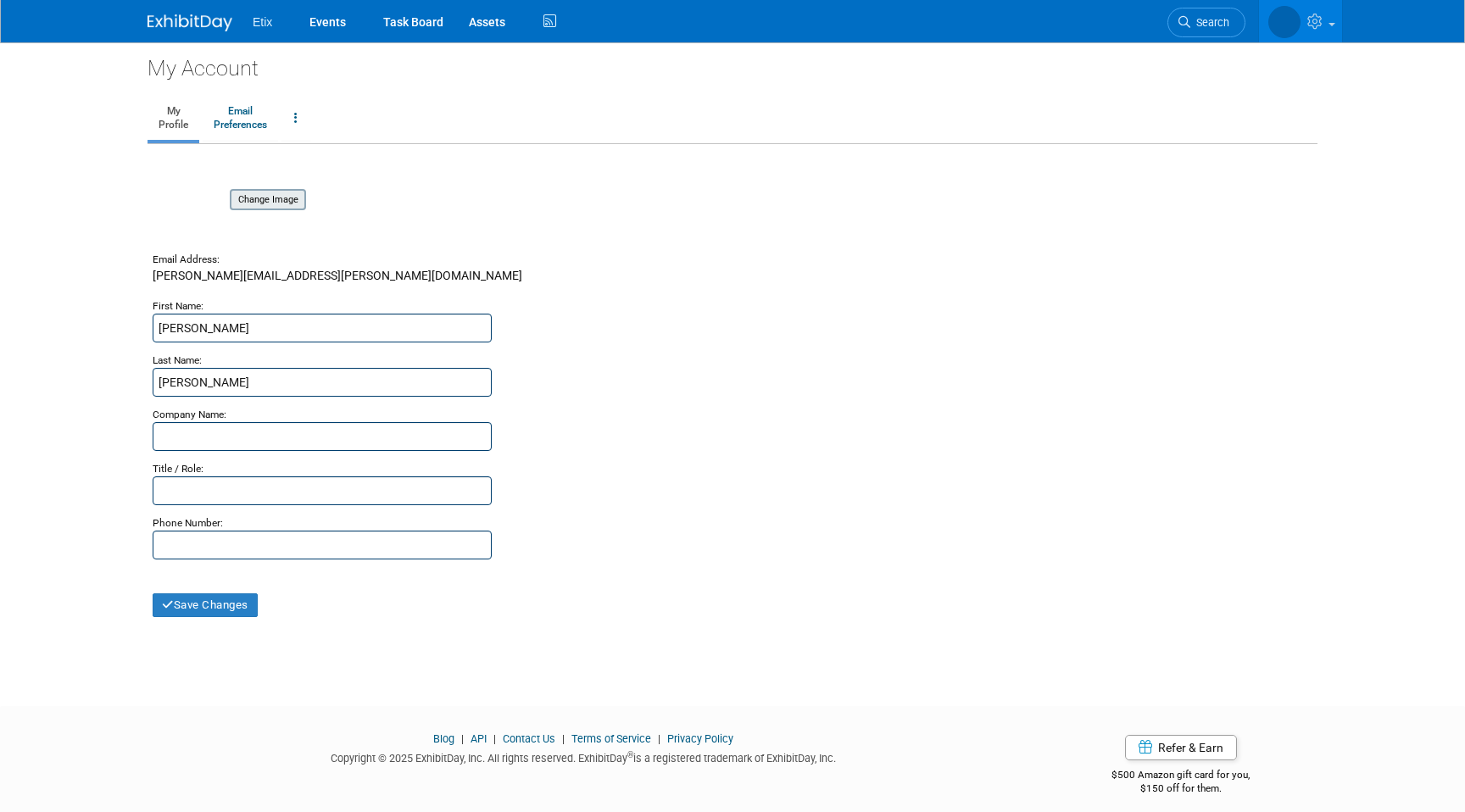
click at [231, 205] on div "Change Image" at bounding box center [268, 200] width 76 height 22
click at [256, 202] on input "file" at bounding box center [204, 200] width 202 height 19
click at [229, 596] on button "Save Changes" at bounding box center [206, 605] width 105 height 24
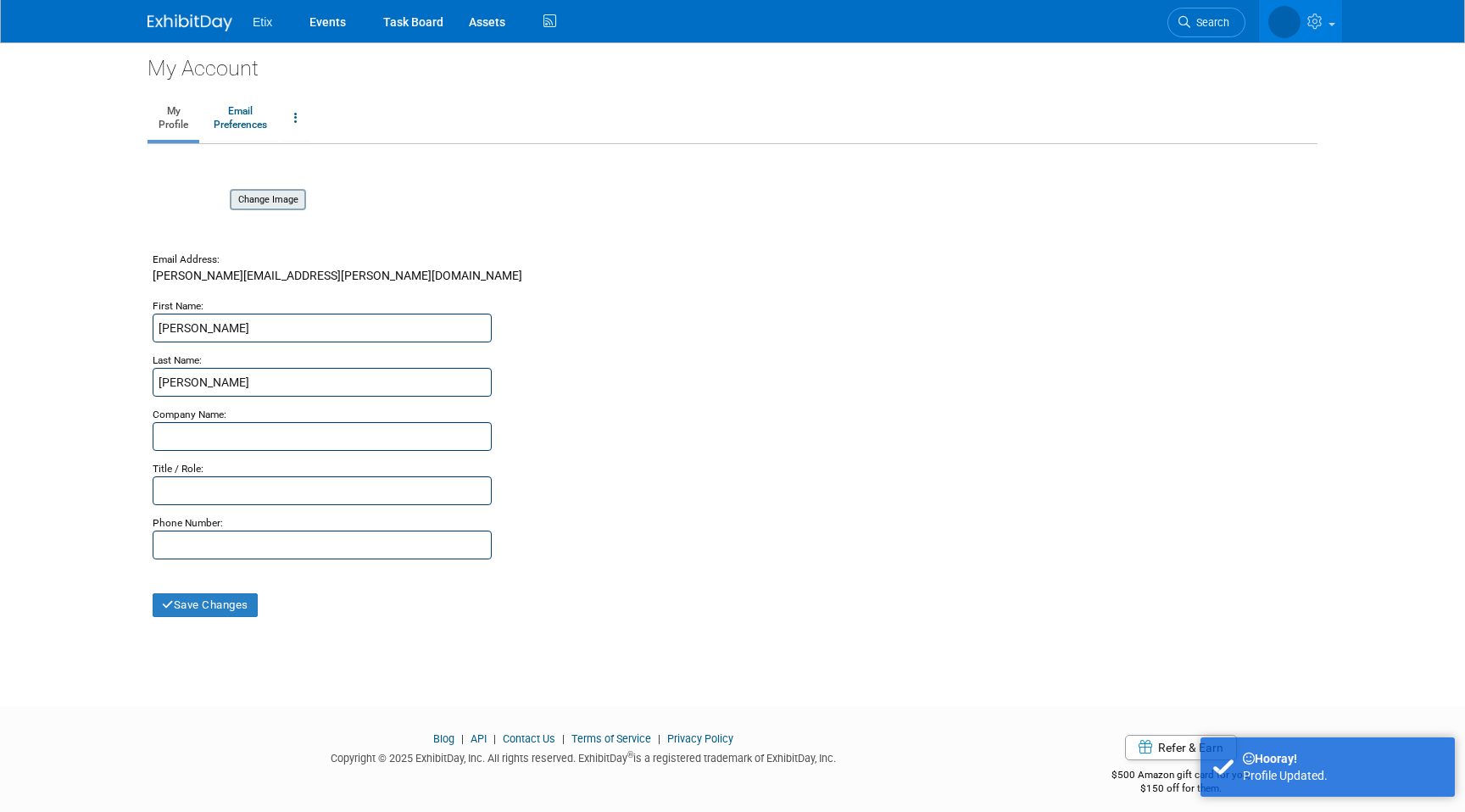
click at [277, 208] on input "file" at bounding box center [204, 200] width 202 height 19
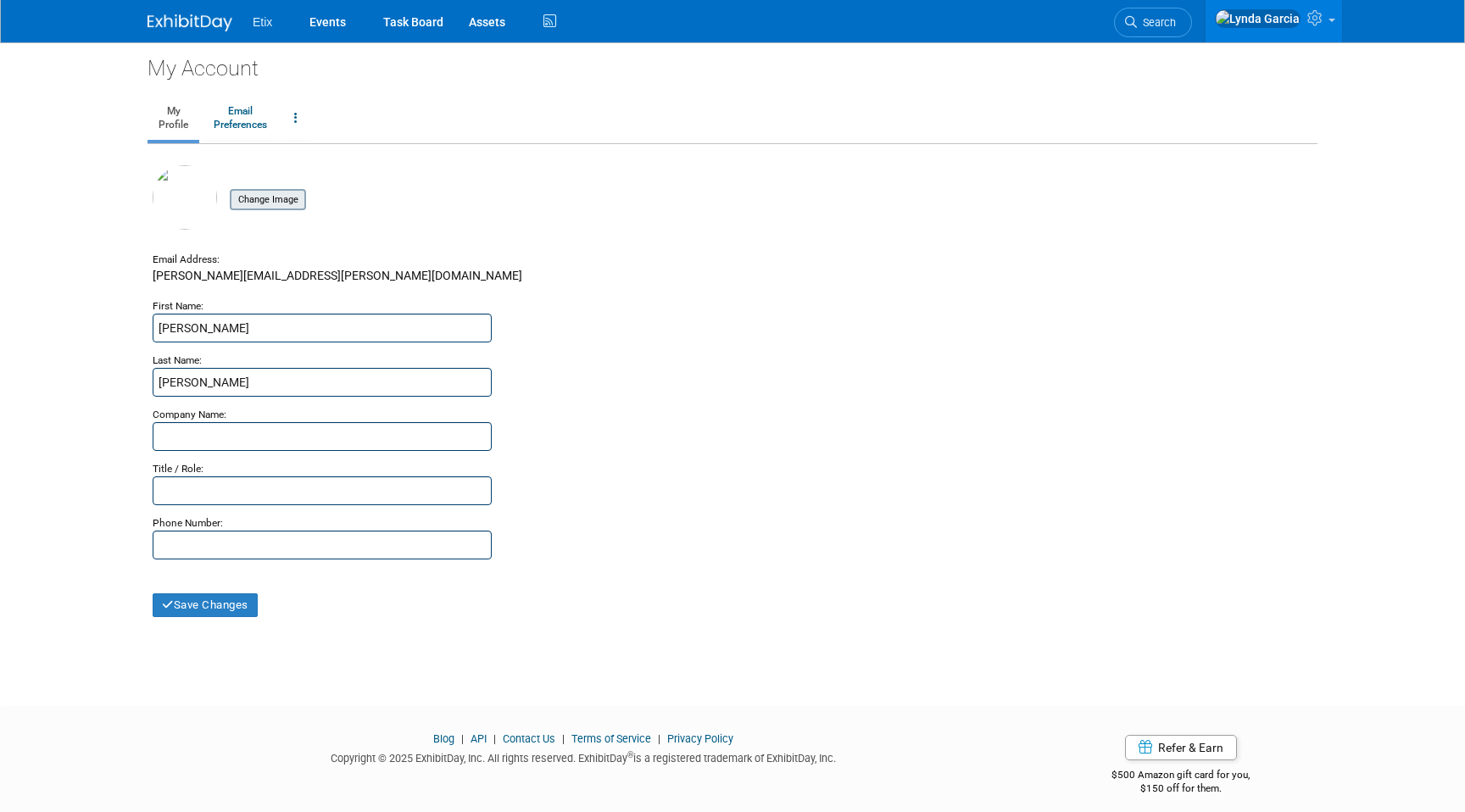
click at [266, 200] on input "file" at bounding box center [204, 200] width 202 height 19
click at [236, 119] on link "Email Preferences" at bounding box center [240, 118] width 75 height 43
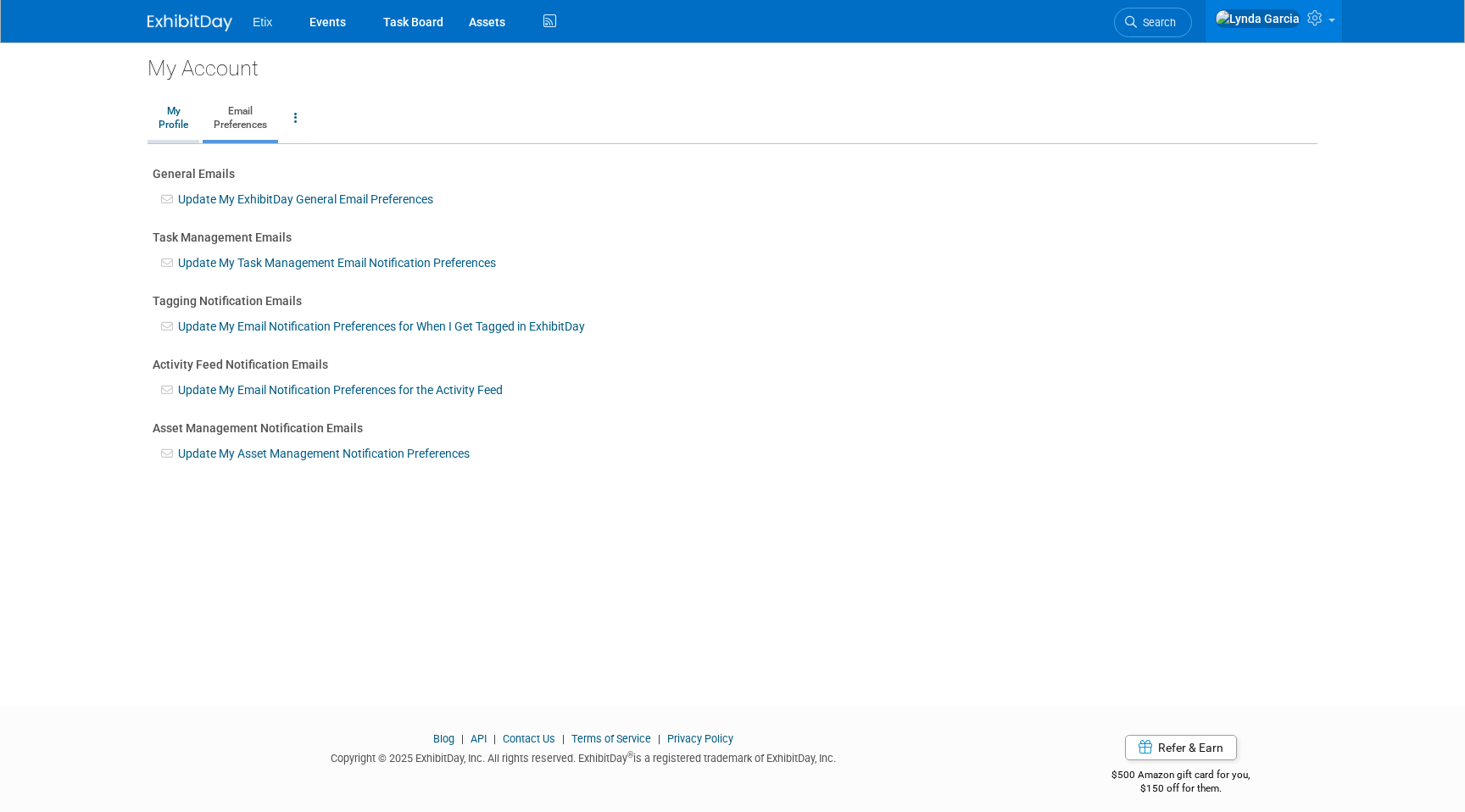
click at [191, 122] on link "My Profile" at bounding box center [173, 118] width 52 height 43
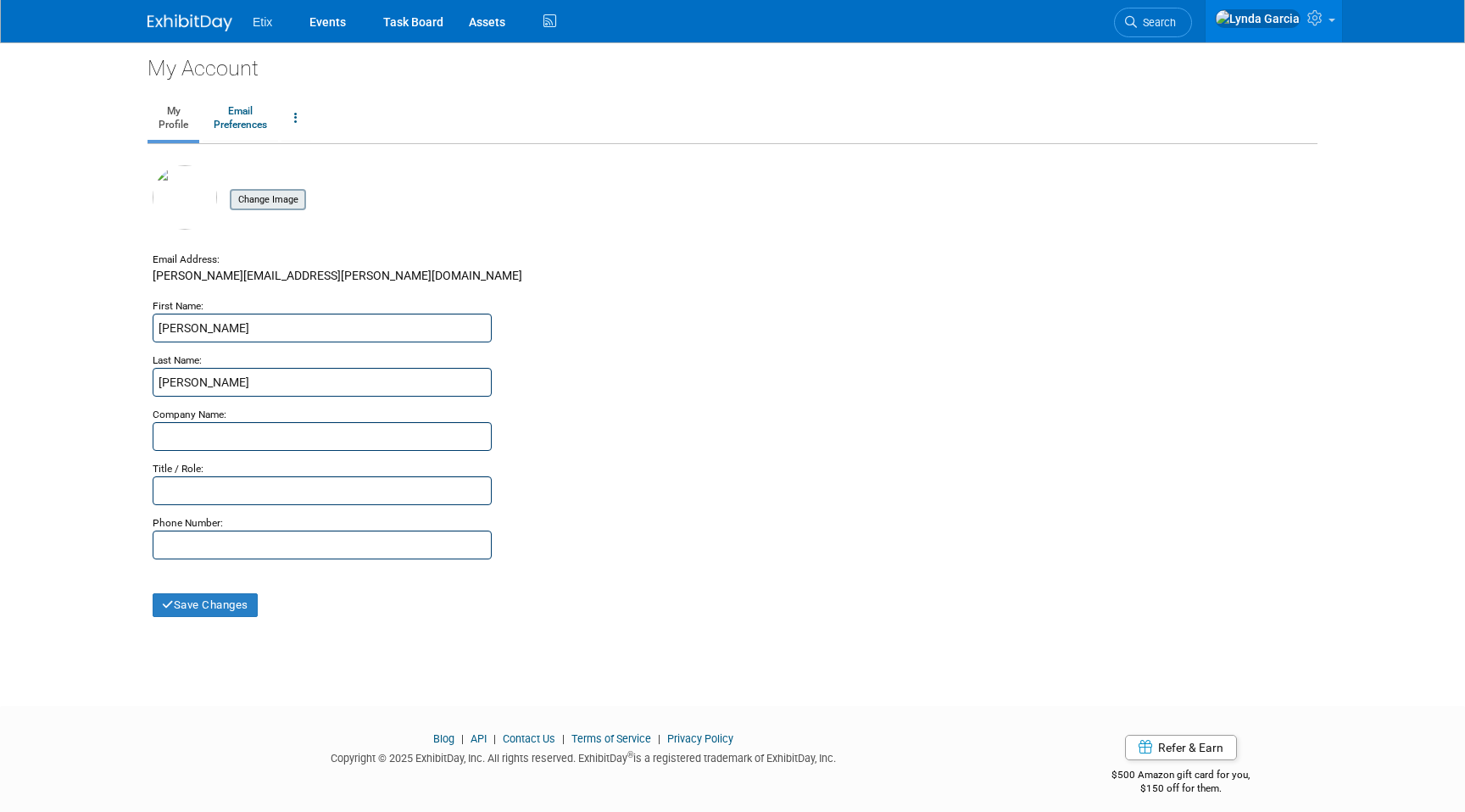
click at [276, 198] on input "file" at bounding box center [204, 200] width 202 height 19
click at [230, 599] on button "Save Changes" at bounding box center [206, 605] width 105 height 24
click at [1333, 32] on link at bounding box center [1273, 21] width 136 height 43
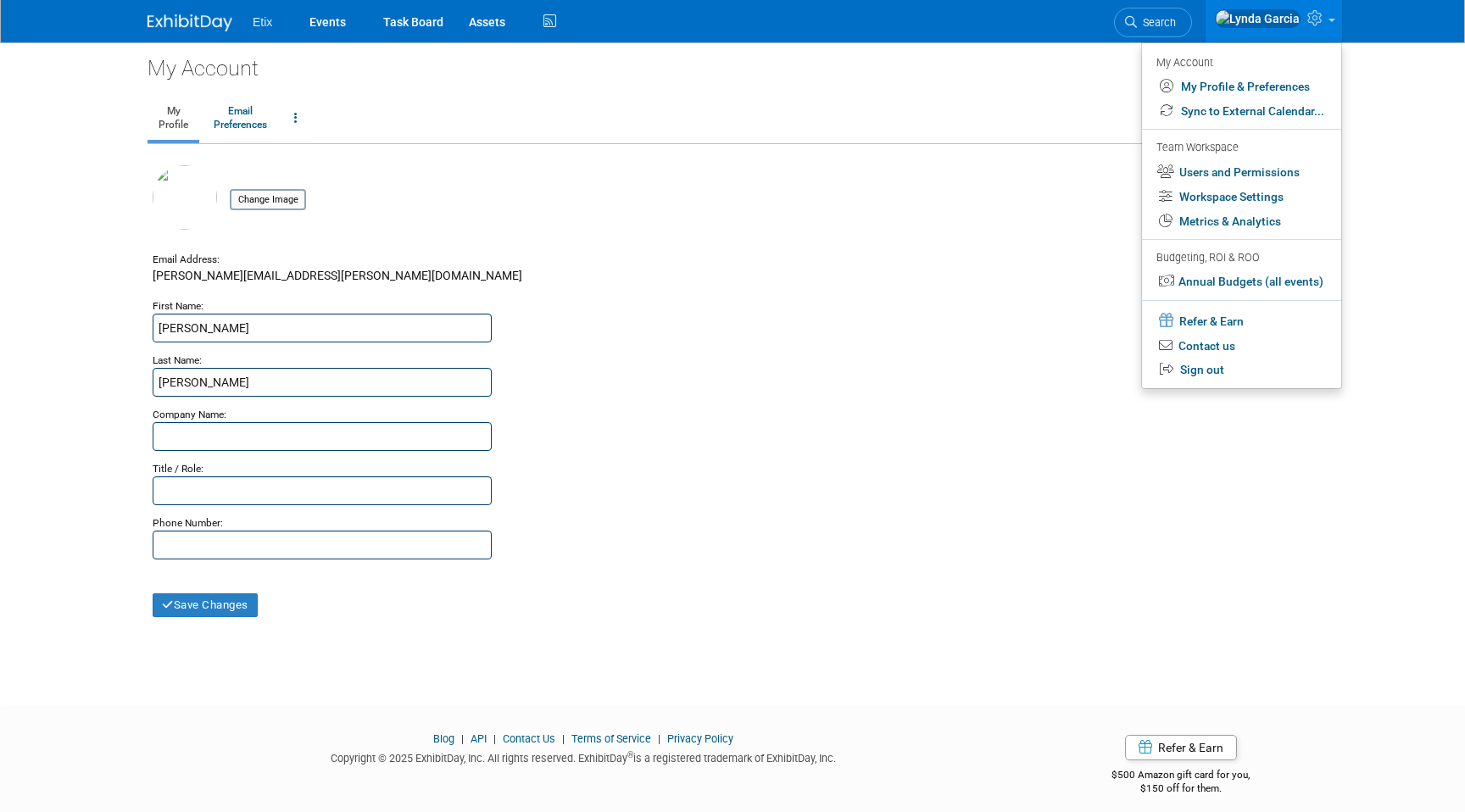
click at [798, 114] on ul "My Profile Email Preferences Change Account Password Close my Account" at bounding box center [732, 119] width 1169 height 48
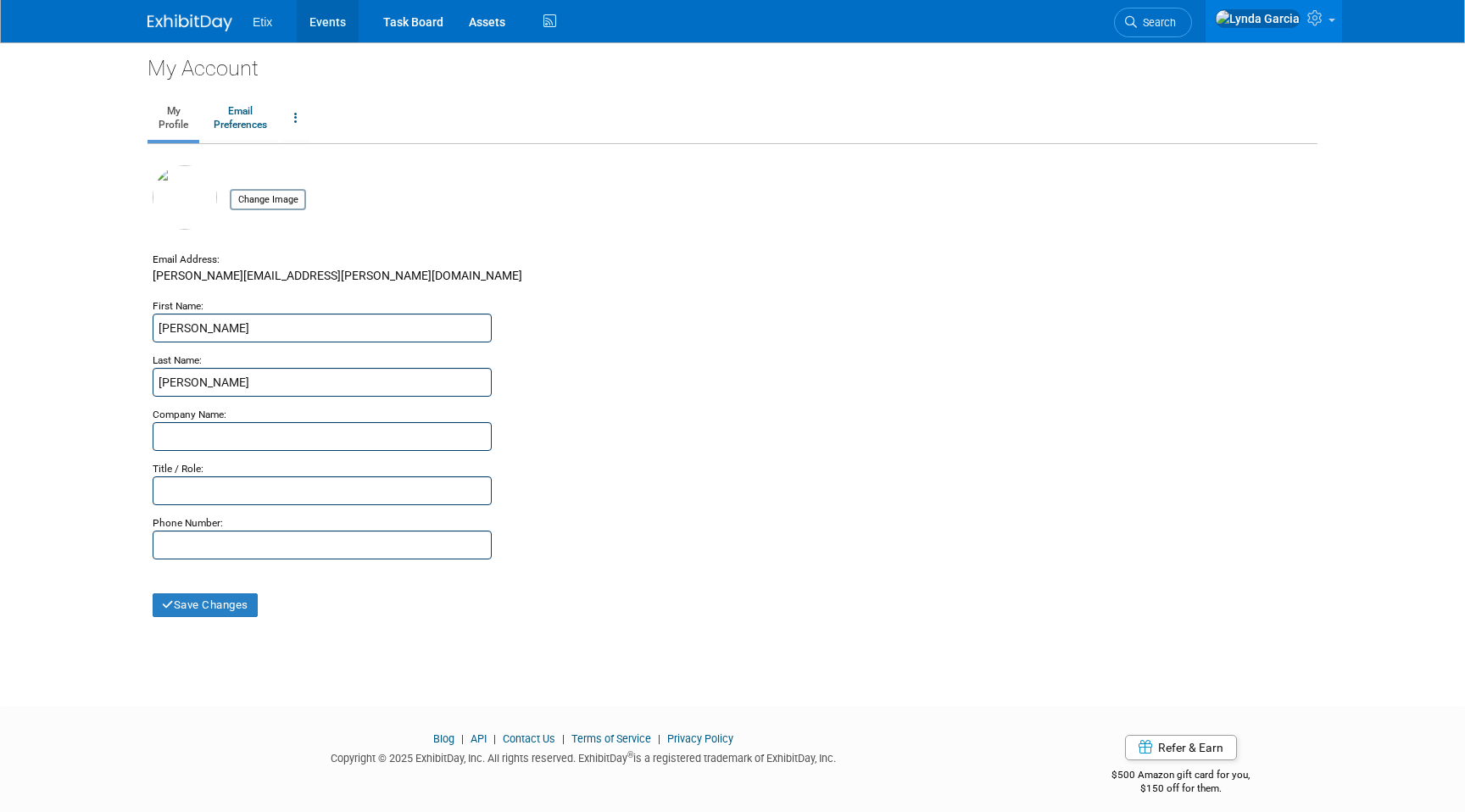
click at [326, 26] on link "Events" at bounding box center [327, 21] width 62 height 43
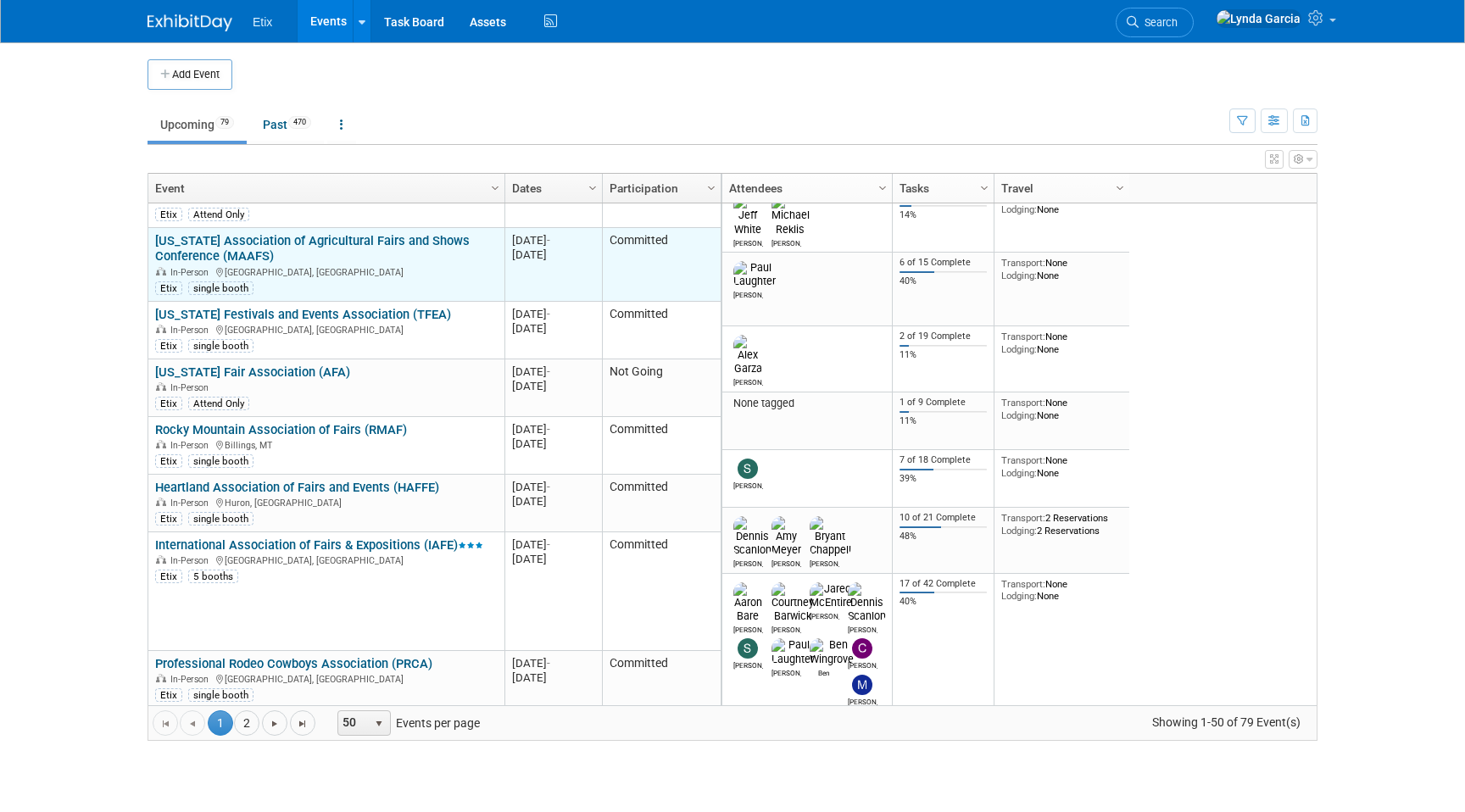
scroll to position [318, 0]
